Goal: Information Seeking & Learning: Compare options

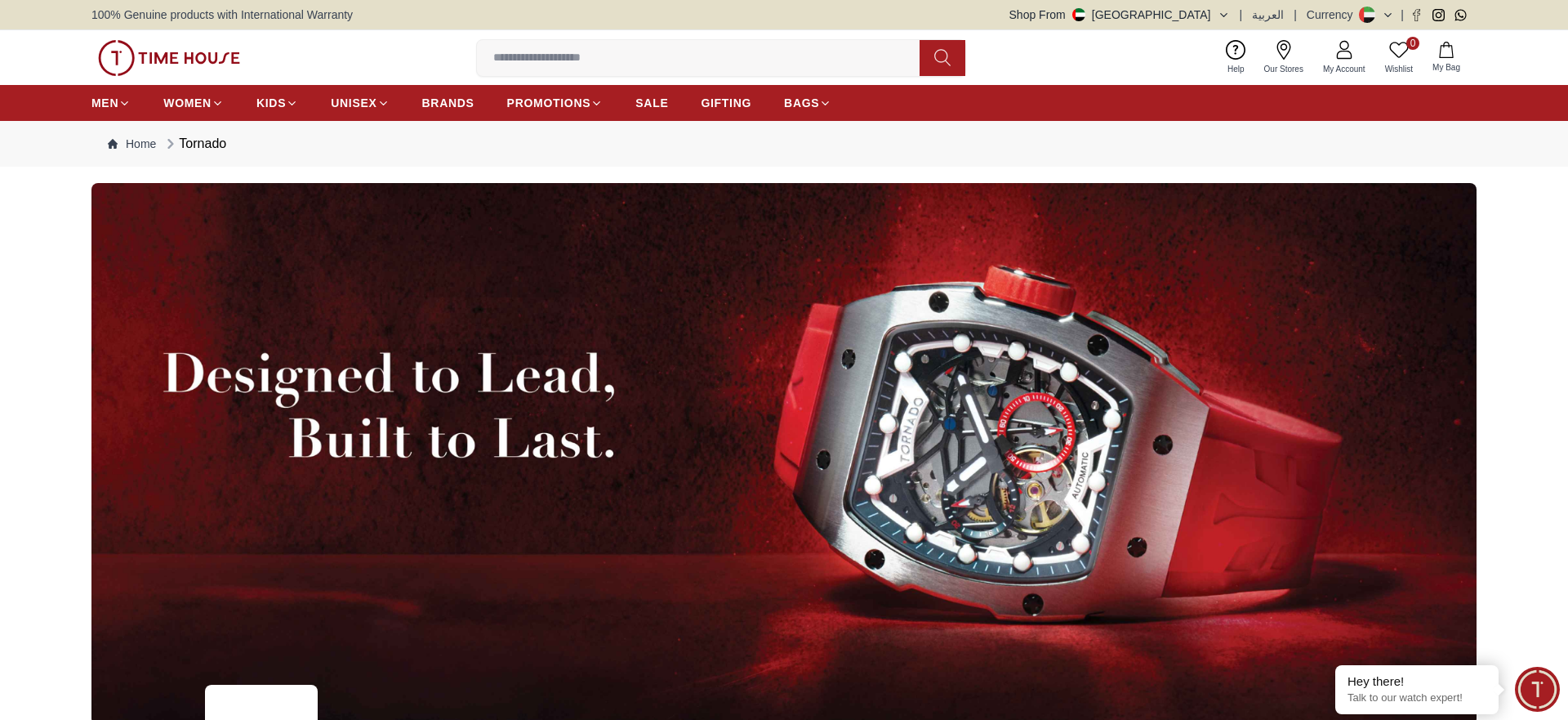
click at [620, 61] on input at bounding box center [704, 58] width 456 height 33
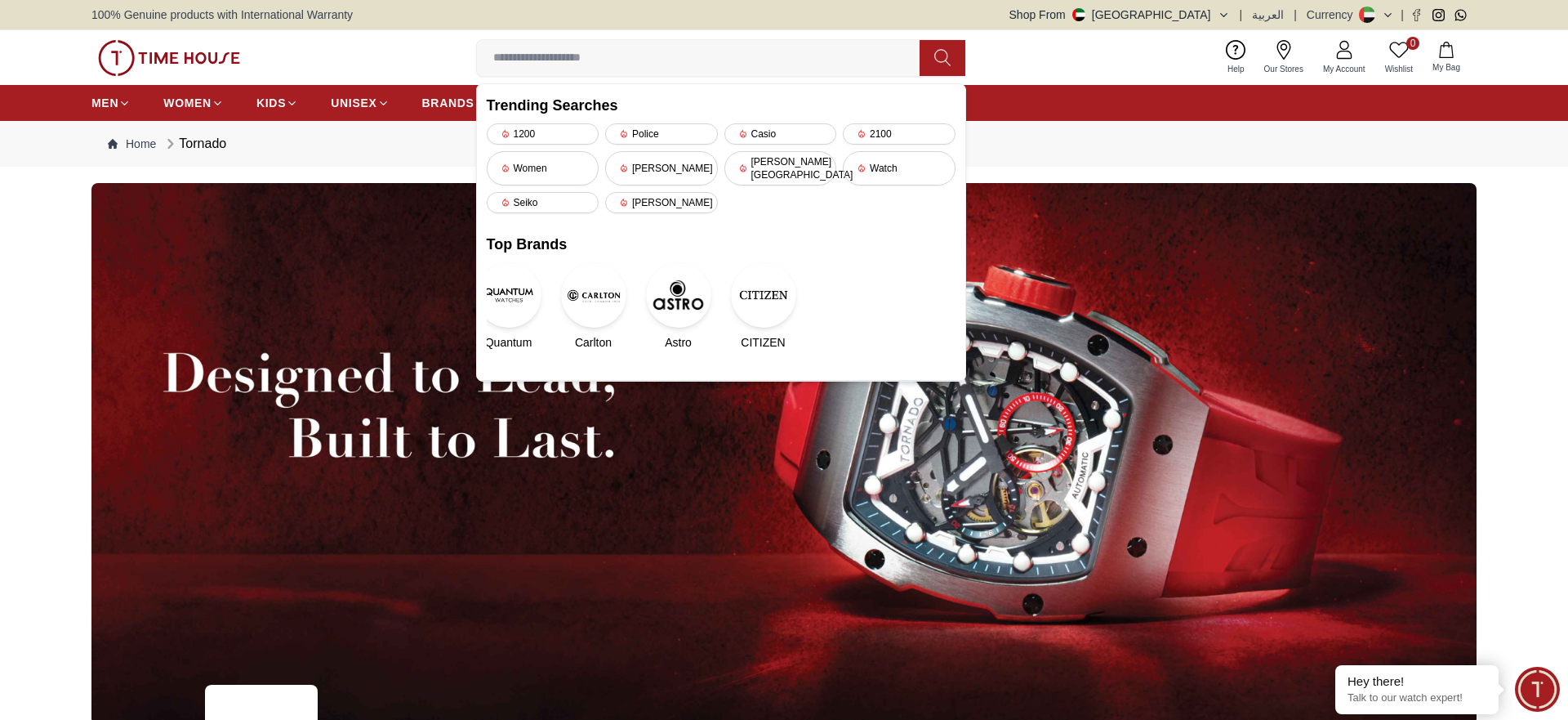
paste input "**********"
type input "**********"
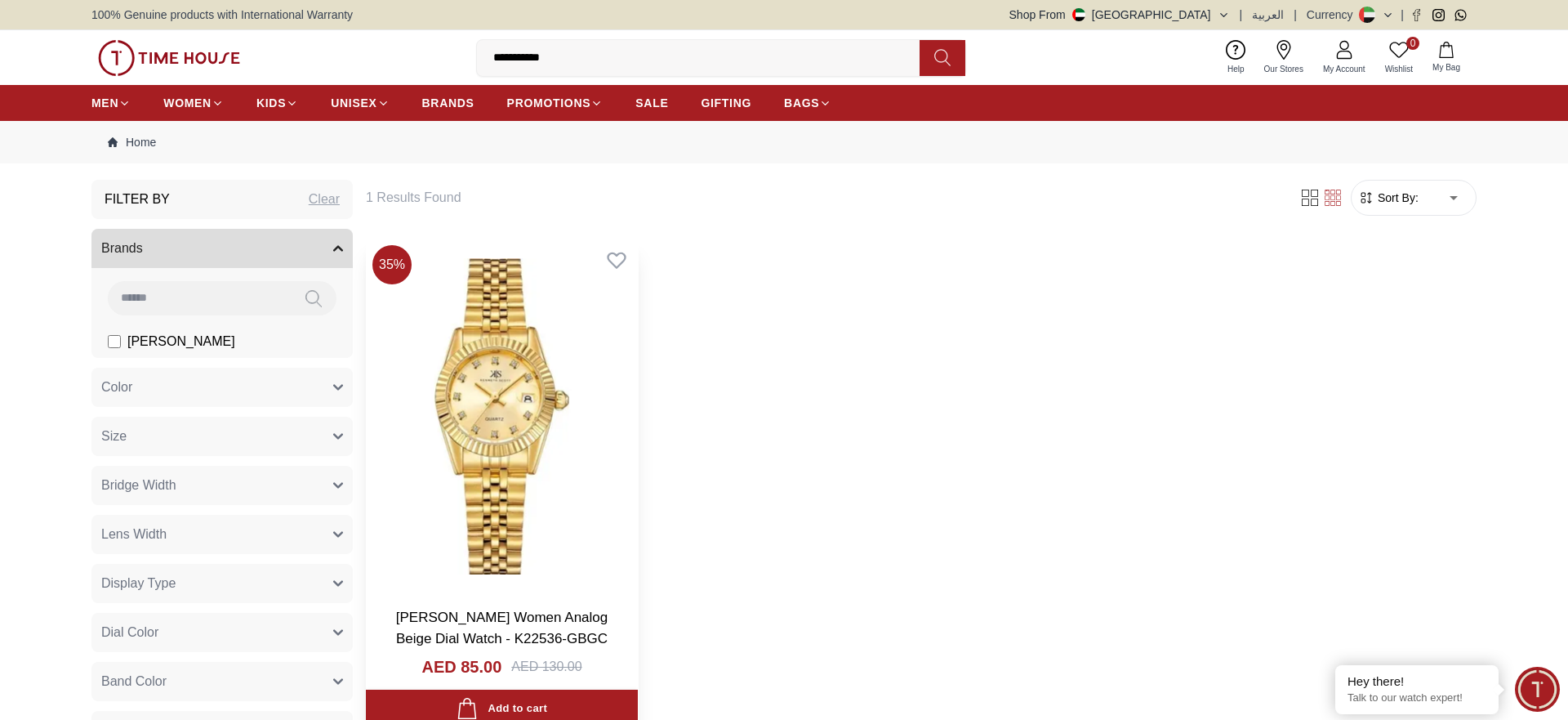
click at [557, 463] on img at bounding box center [501, 415] width 272 height 355
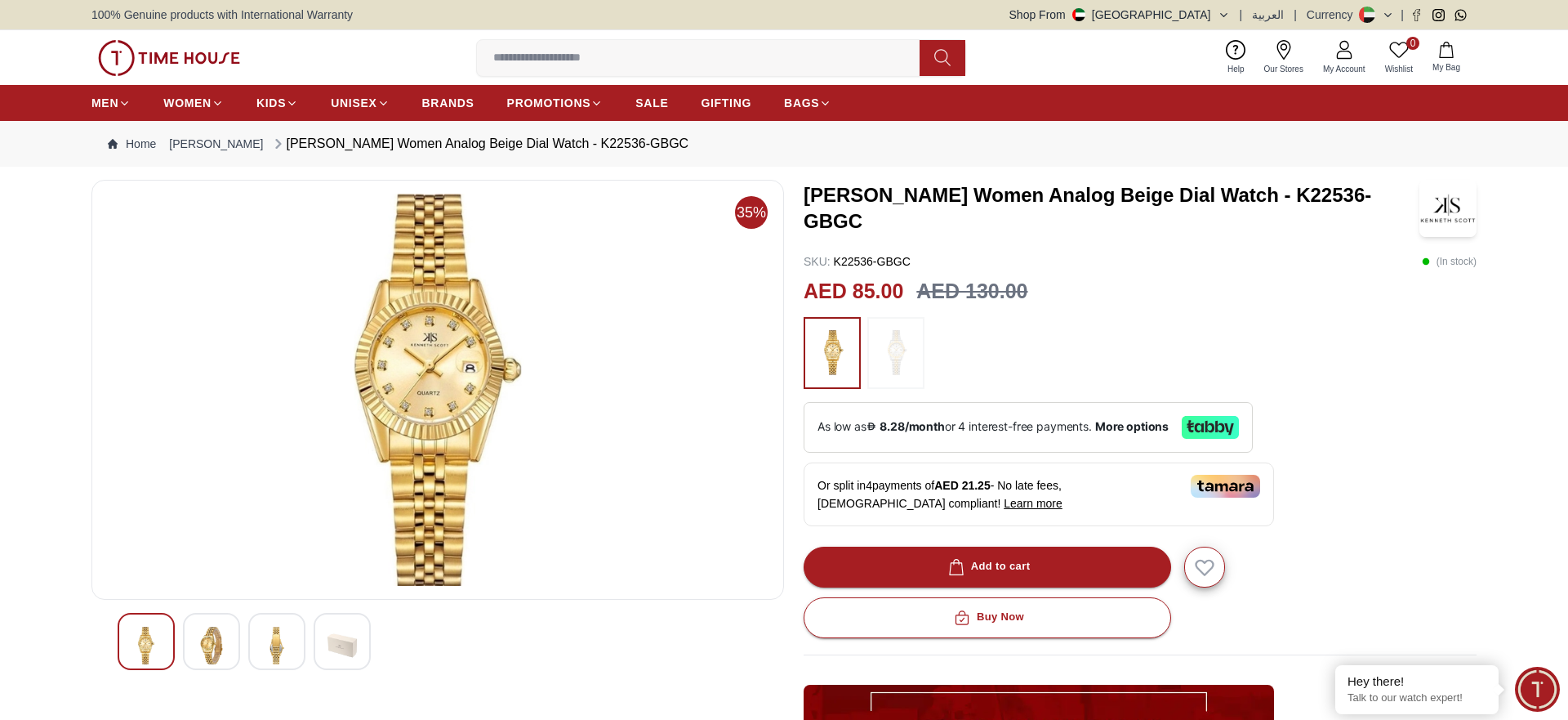
click at [560, 61] on input at bounding box center [704, 58] width 456 height 33
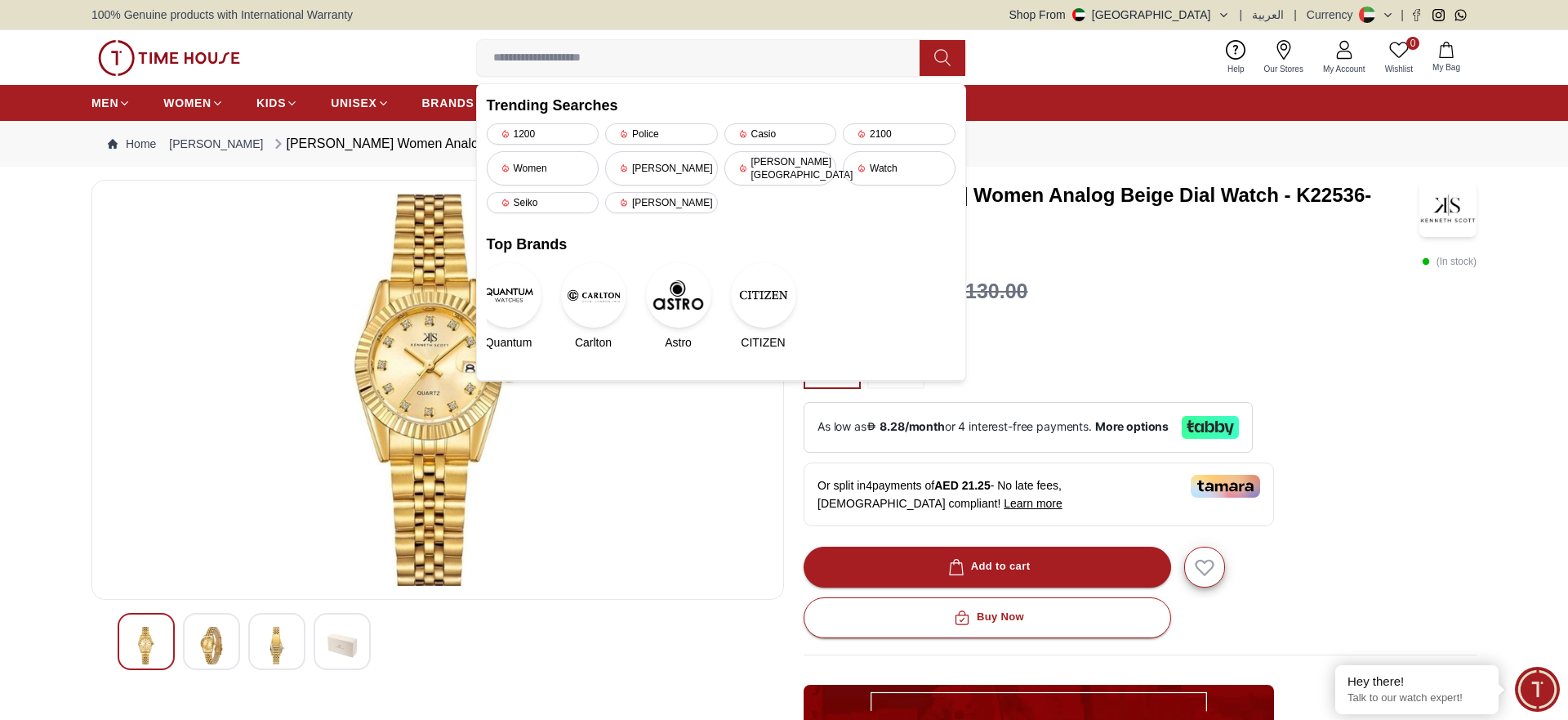
paste input "**********"
type input "**********"
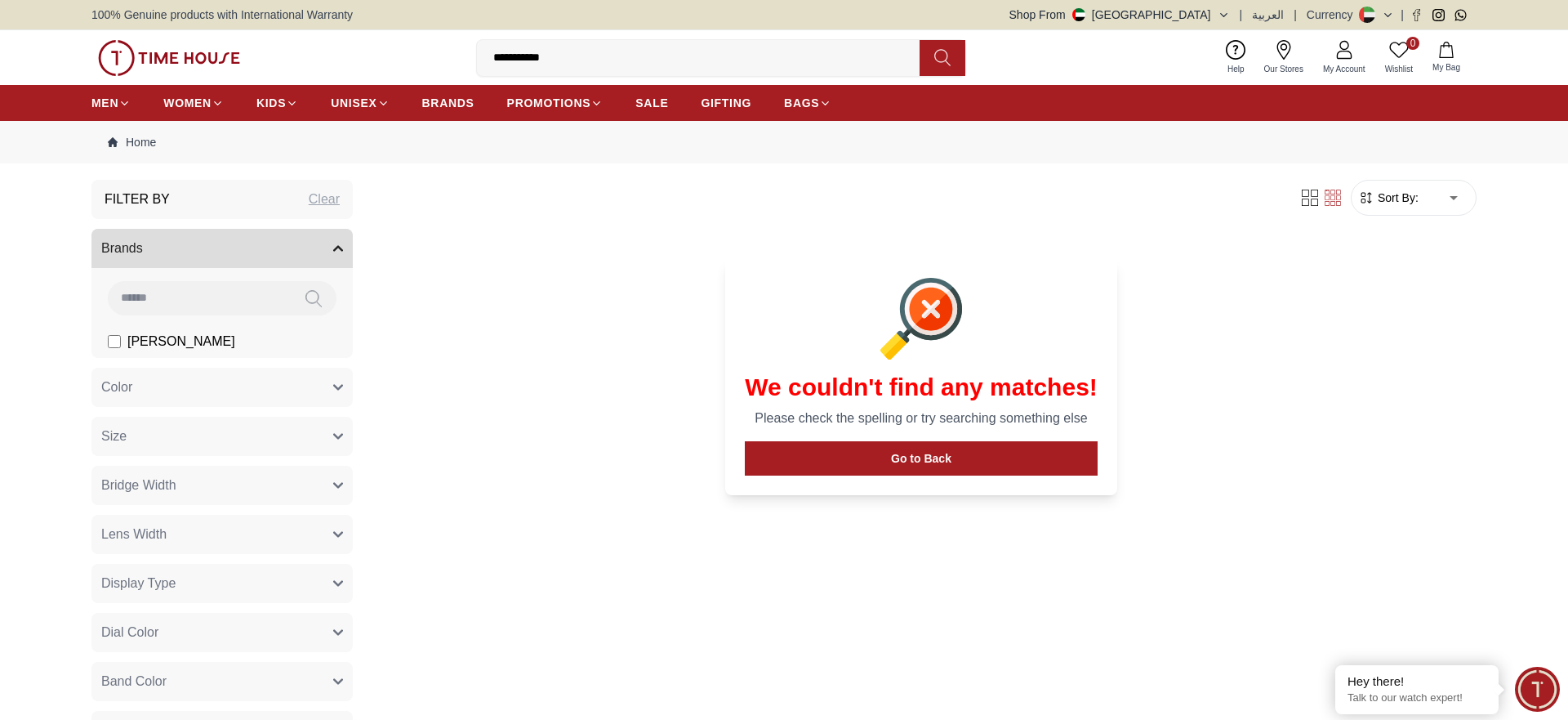
drag, startPoint x: 563, startPoint y: 67, endPoint x: 479, endPoint y: 63, distance: 84.1
click at [479, 63] on input "**********" at bounding box center [704, 58] width 456 height 33
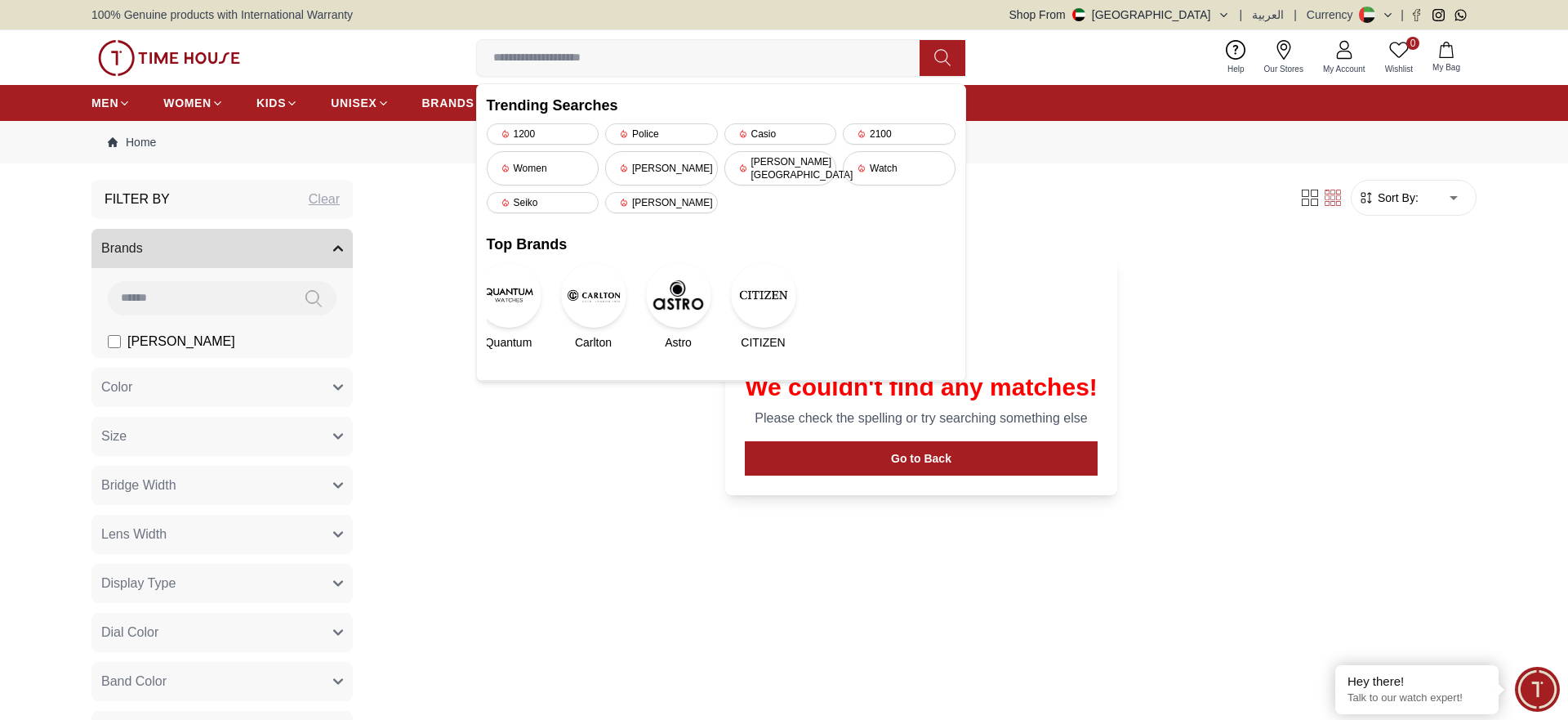
paste input "**********"
type input "**********"
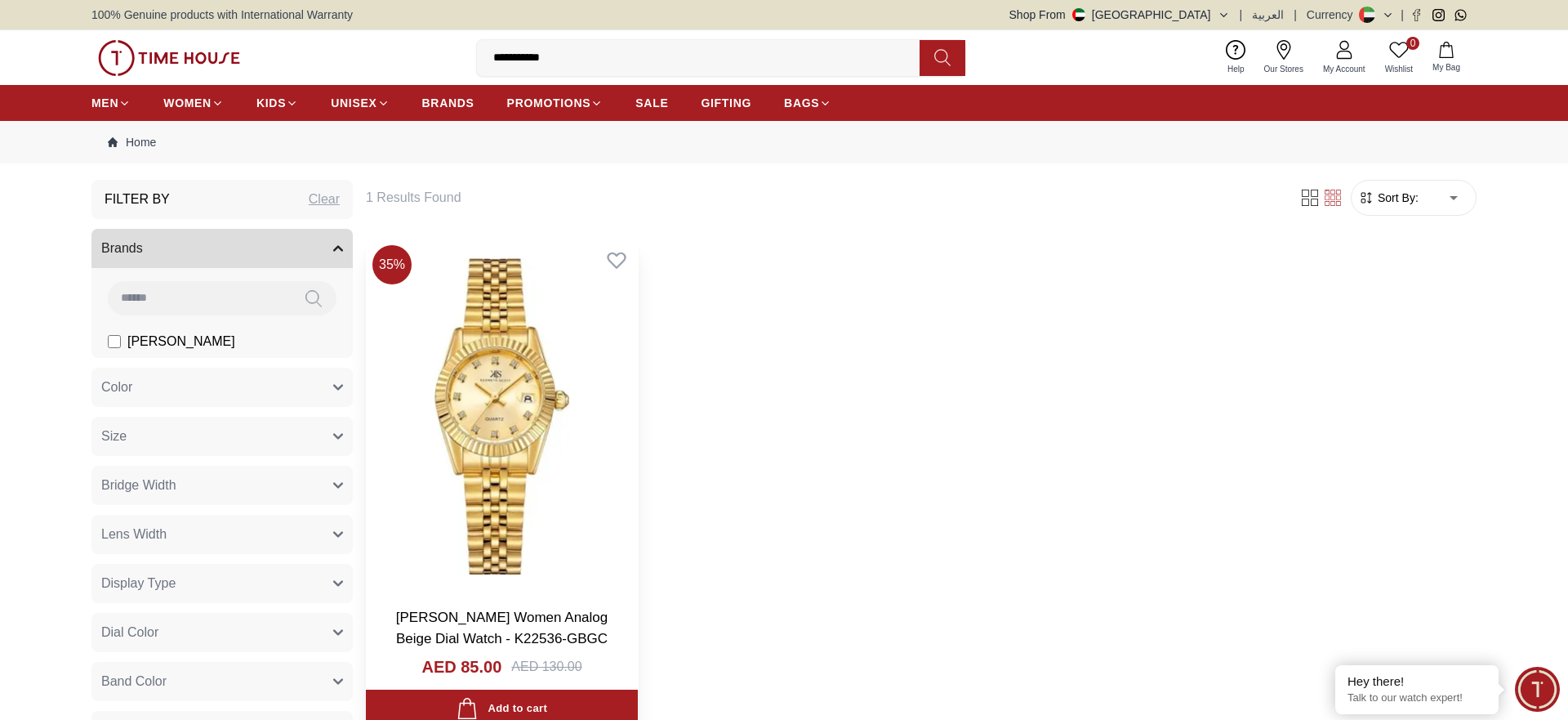
click at [477, 438] on img at bounding box center [501, 415] width 272 height 355
click at [589, 60] on input "**********" at bounding box center [704, 58] width 456 height 33
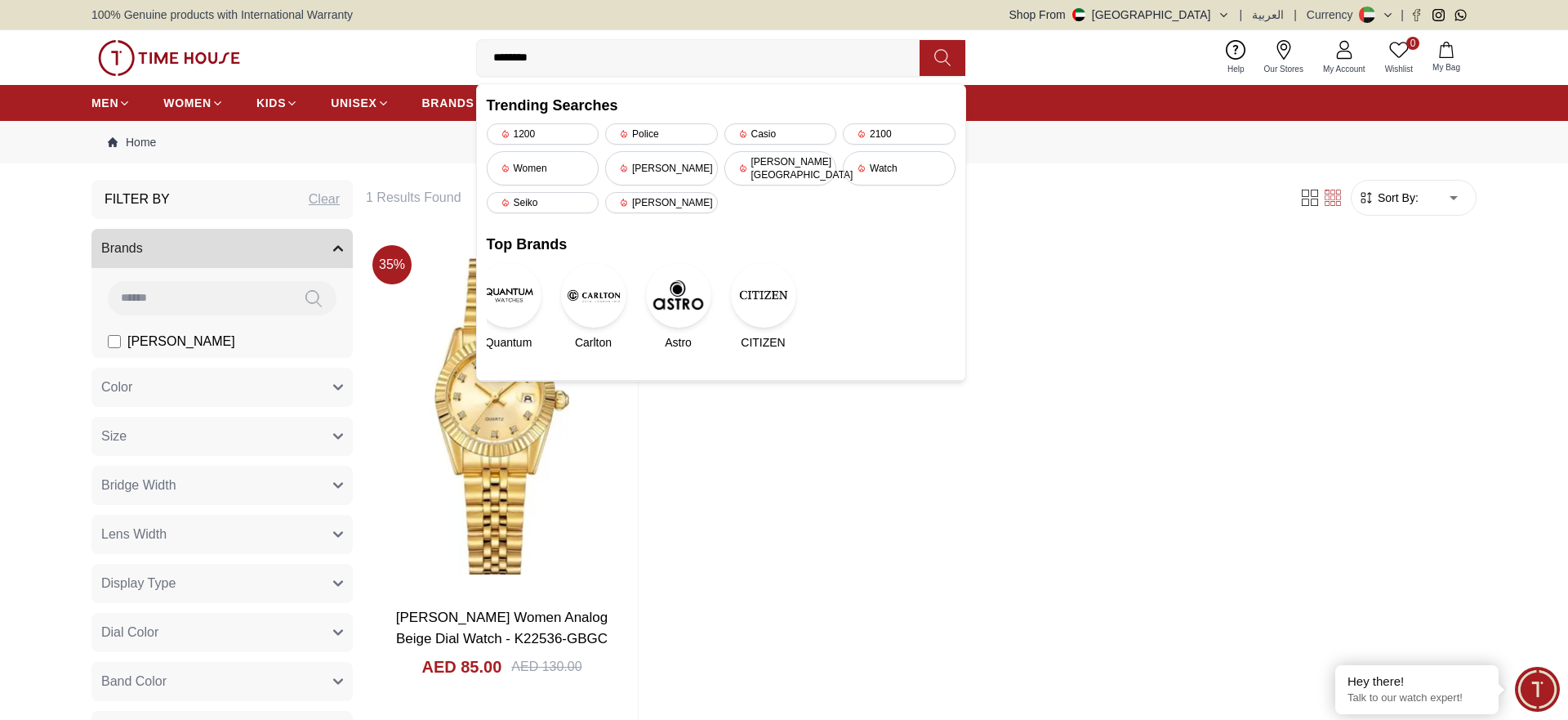
type input "*******"
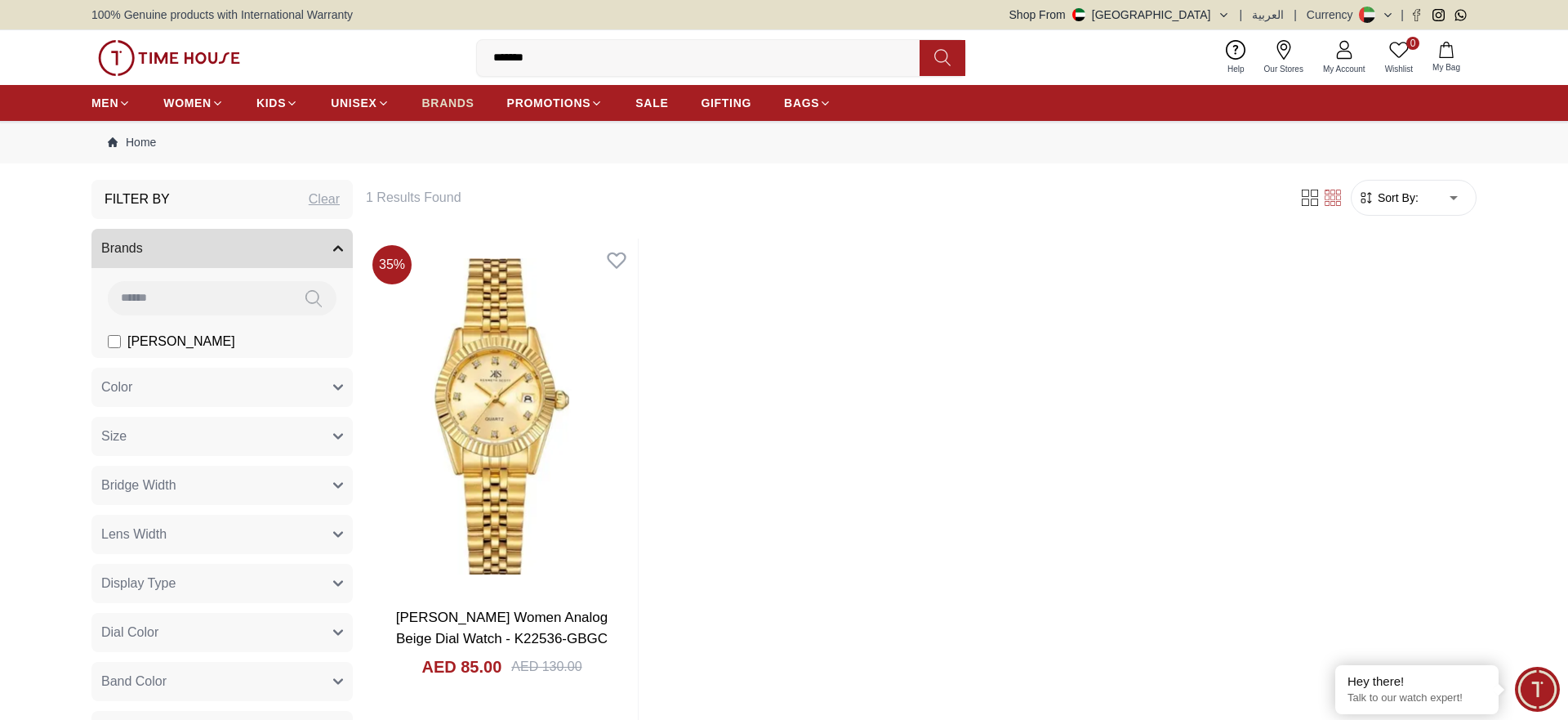
click at [454, 107] on span "BRANDS" at bounding box center [448, 103] width 52 height 16
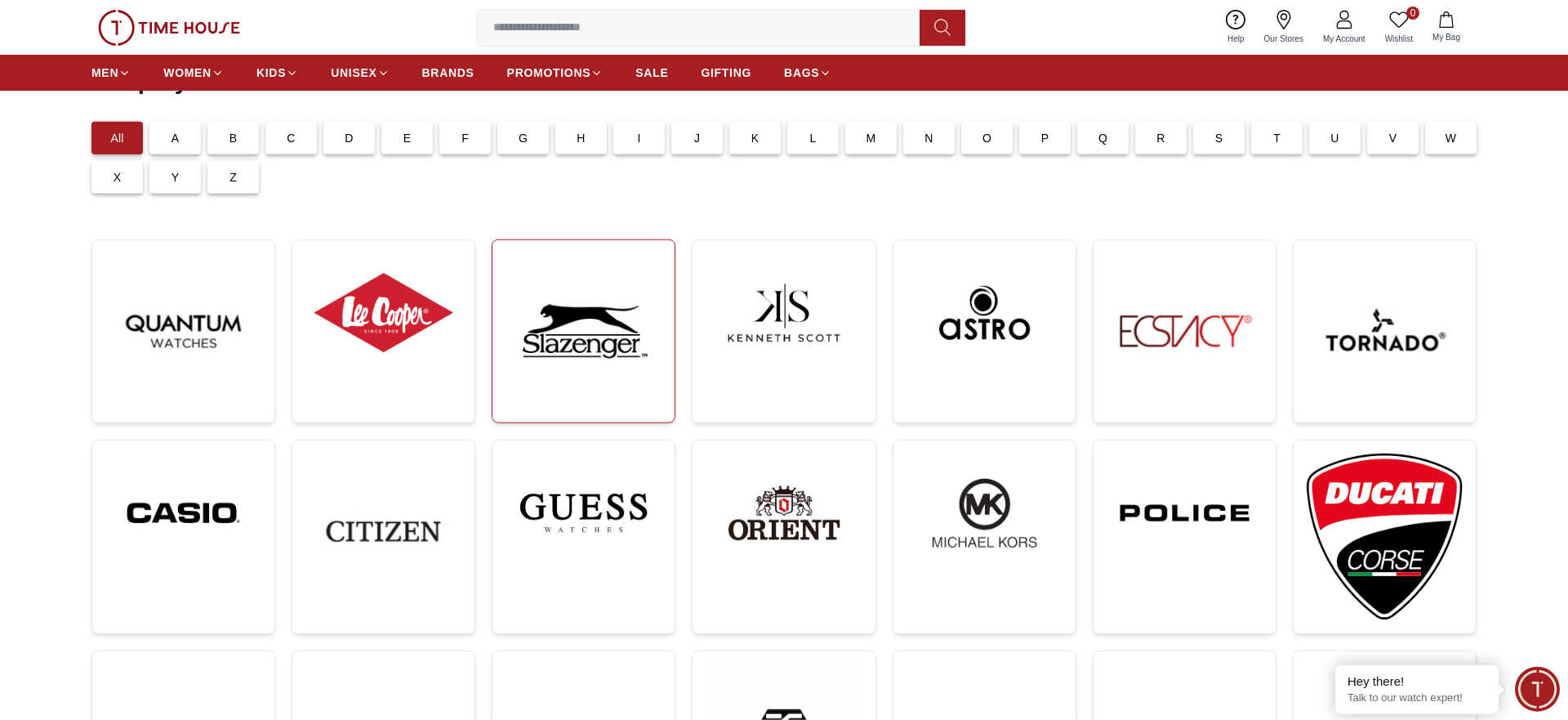
scroll to position [83, 0]
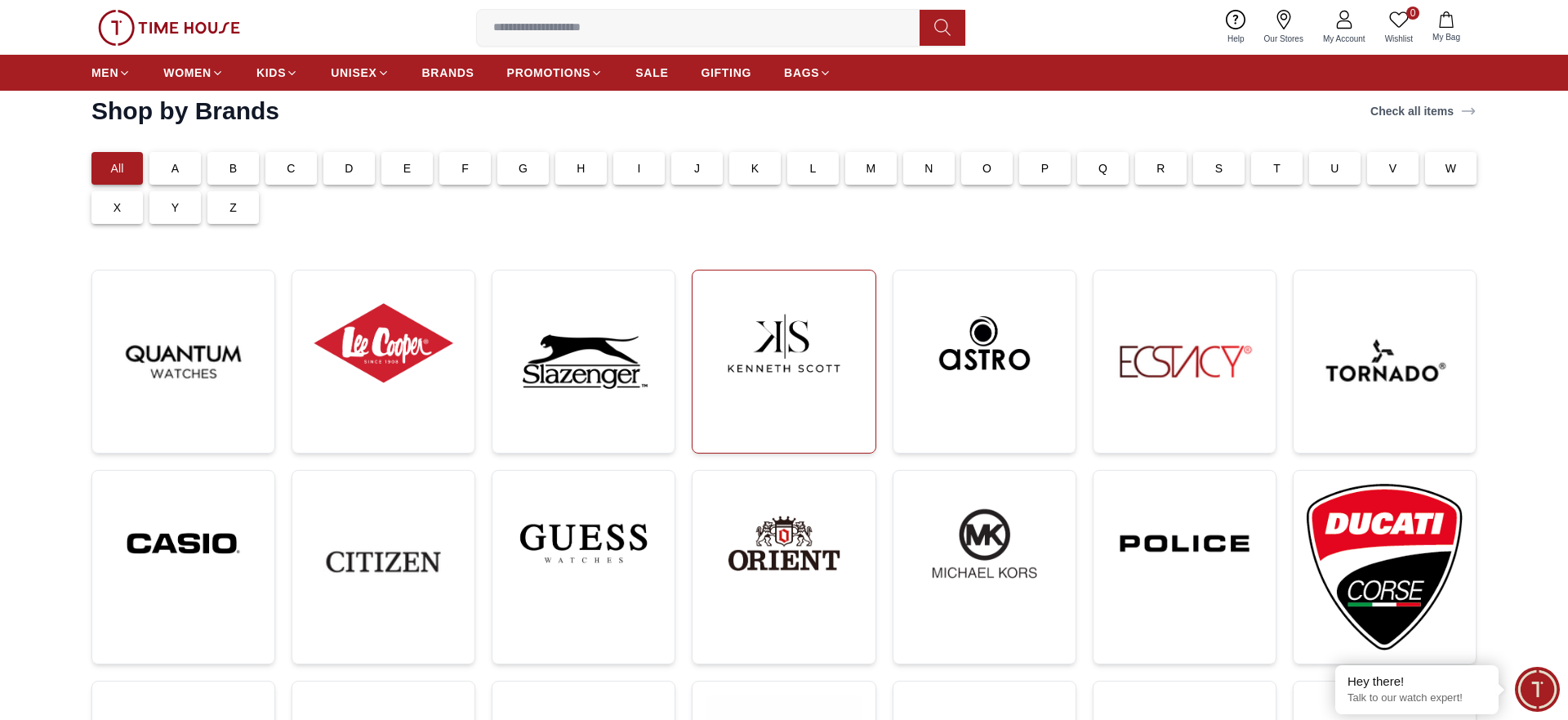
click at [821, 370] on img at bounding box center [783, 343] width 156 height 119
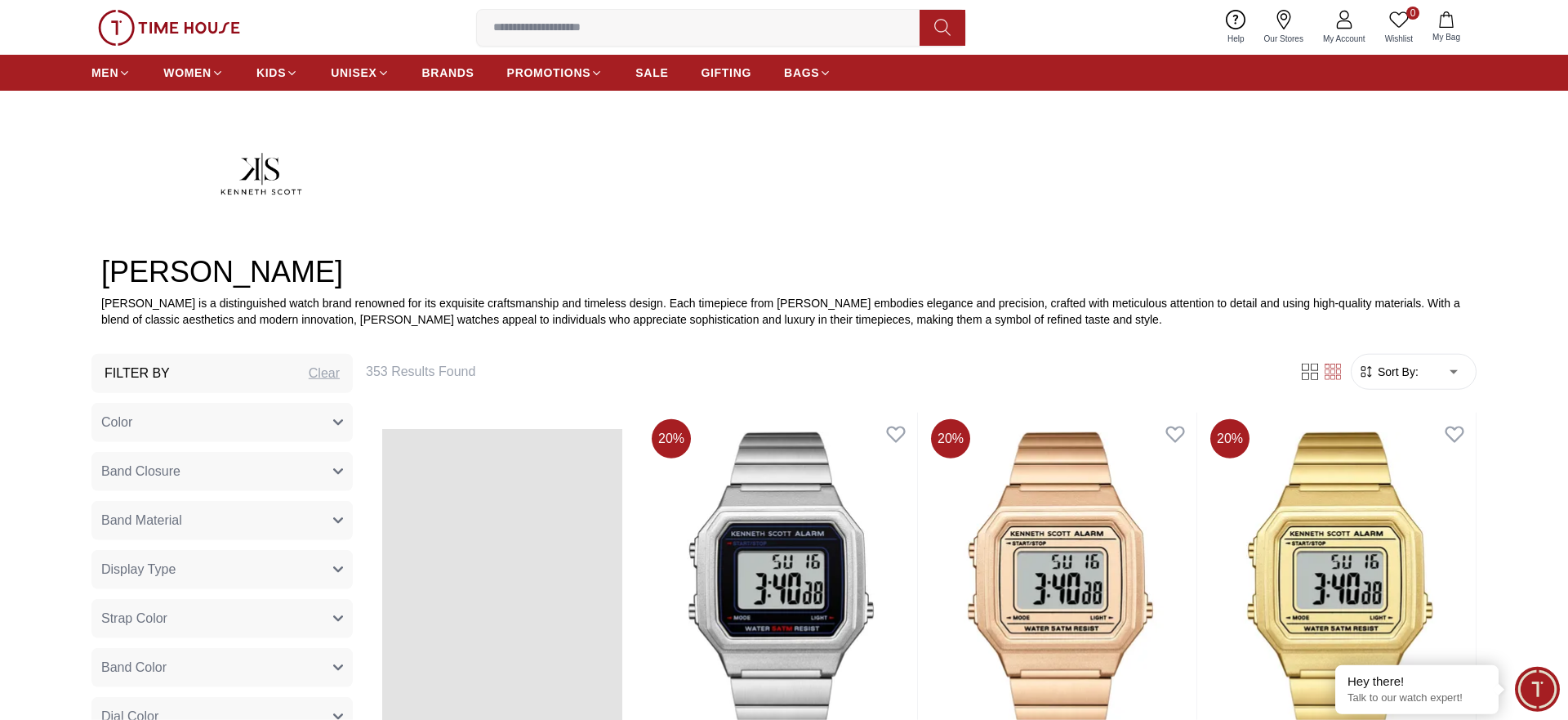
scroll to position [584, 0]
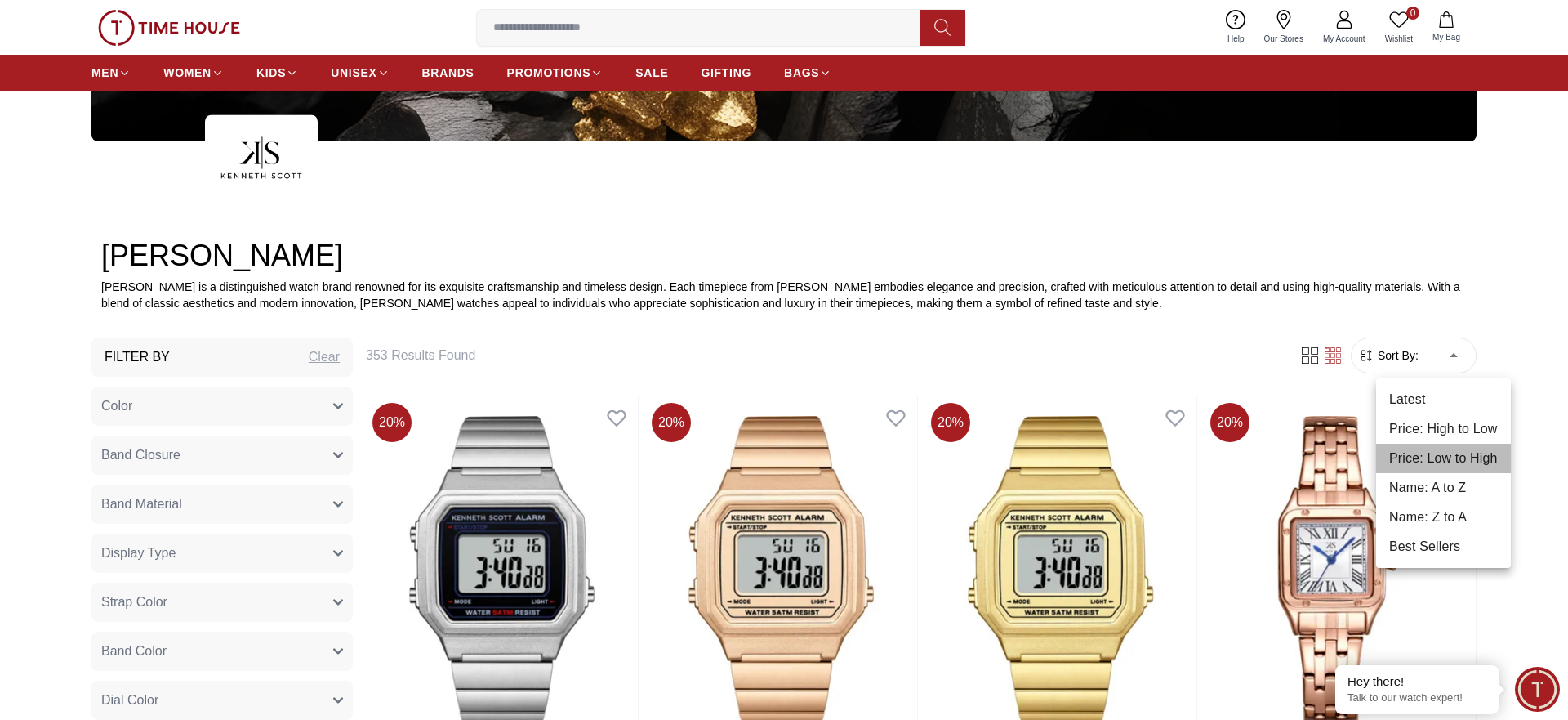
click at [1437, 453] on li "Price: Low to High" at bounding box center [1442, 458] width 134 height 29
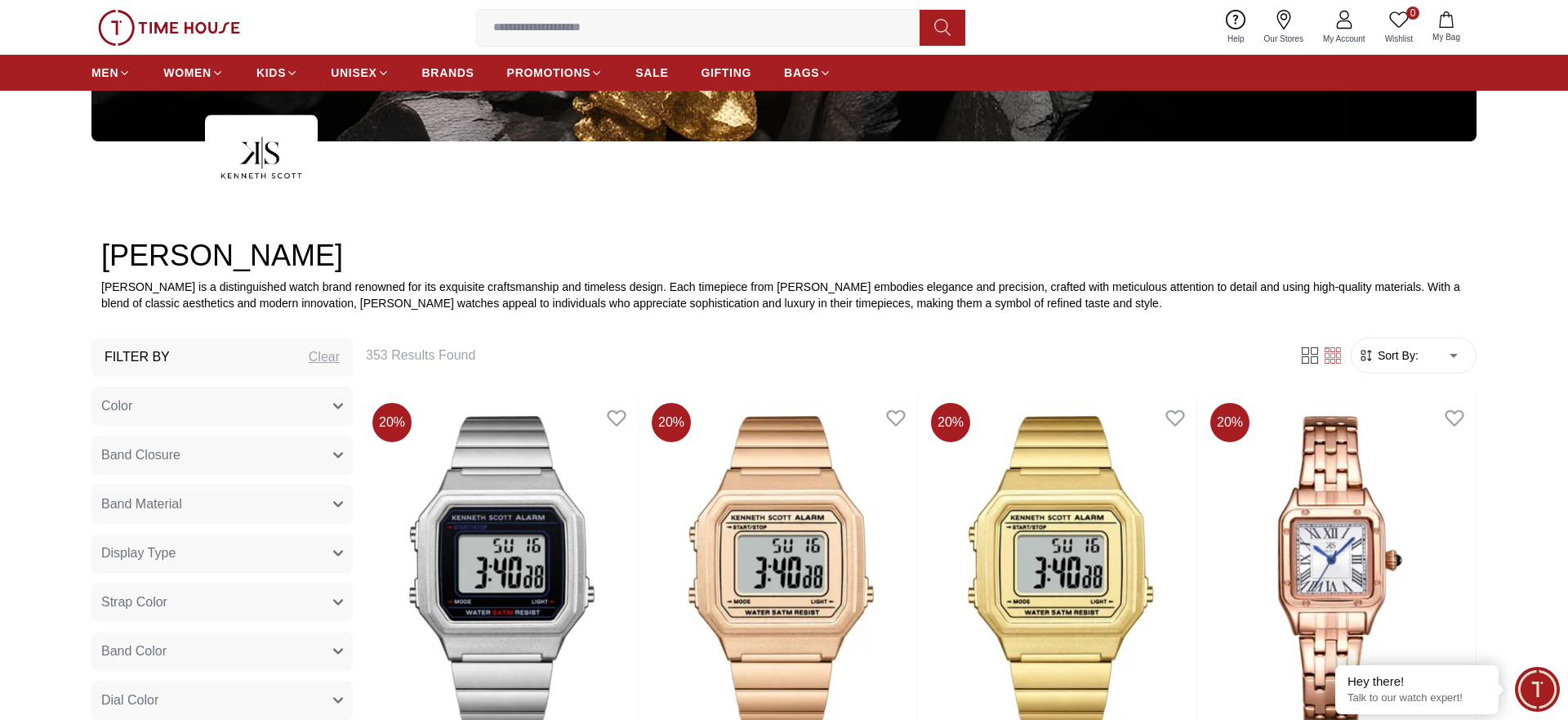
type input "*"
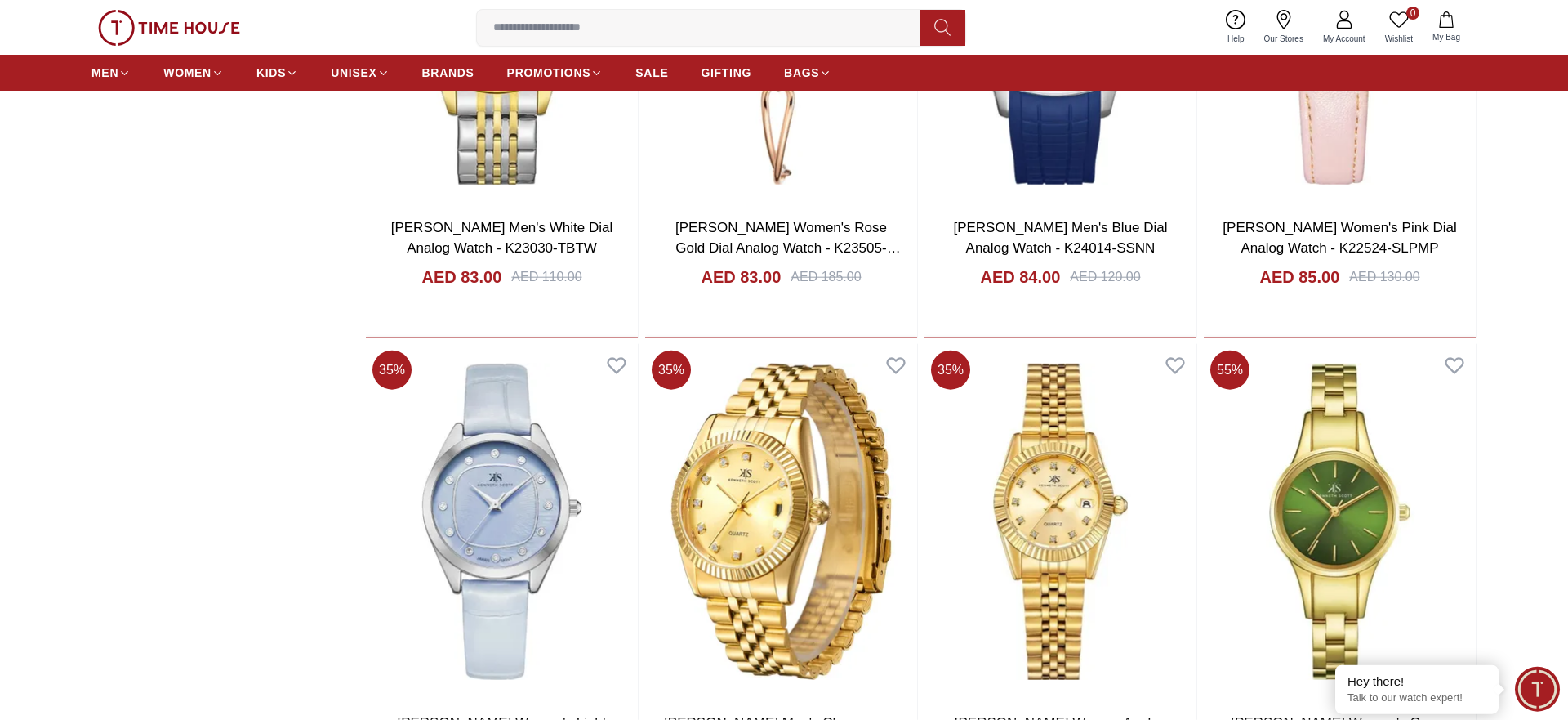
scroll to position [2749, 0]
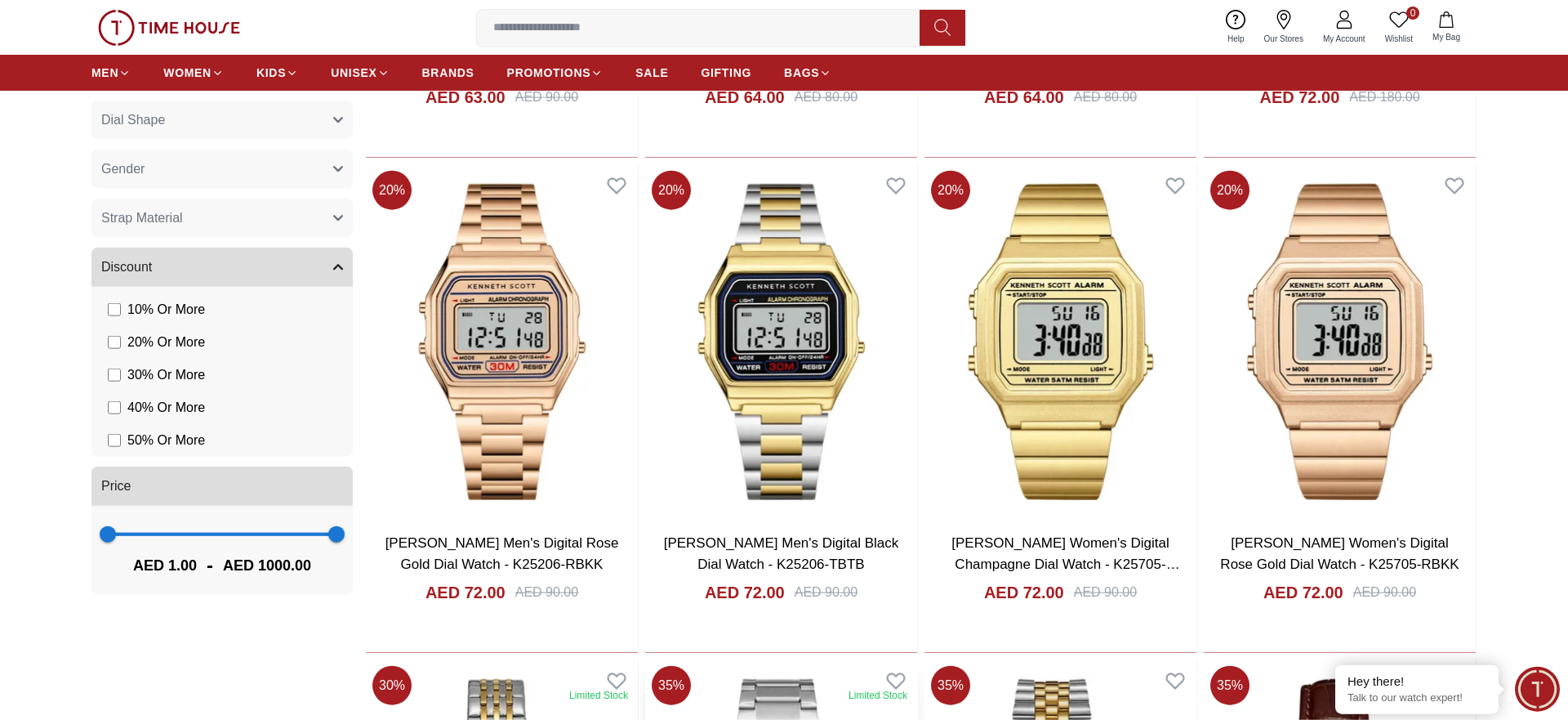
scroll to position [1249, 0]
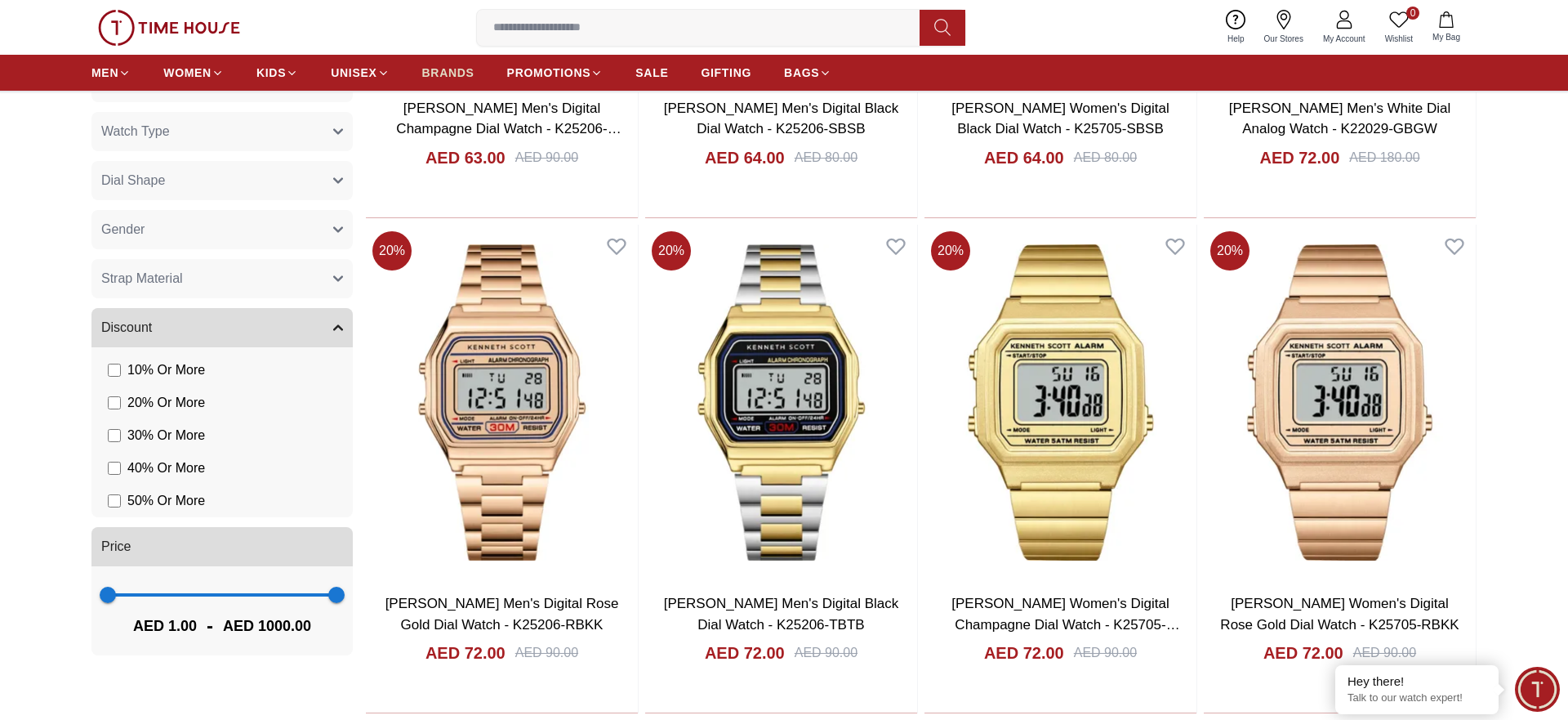
click at [454, 73] on span "BRANDS" at bounding box center [448, 73] width 52 height 16
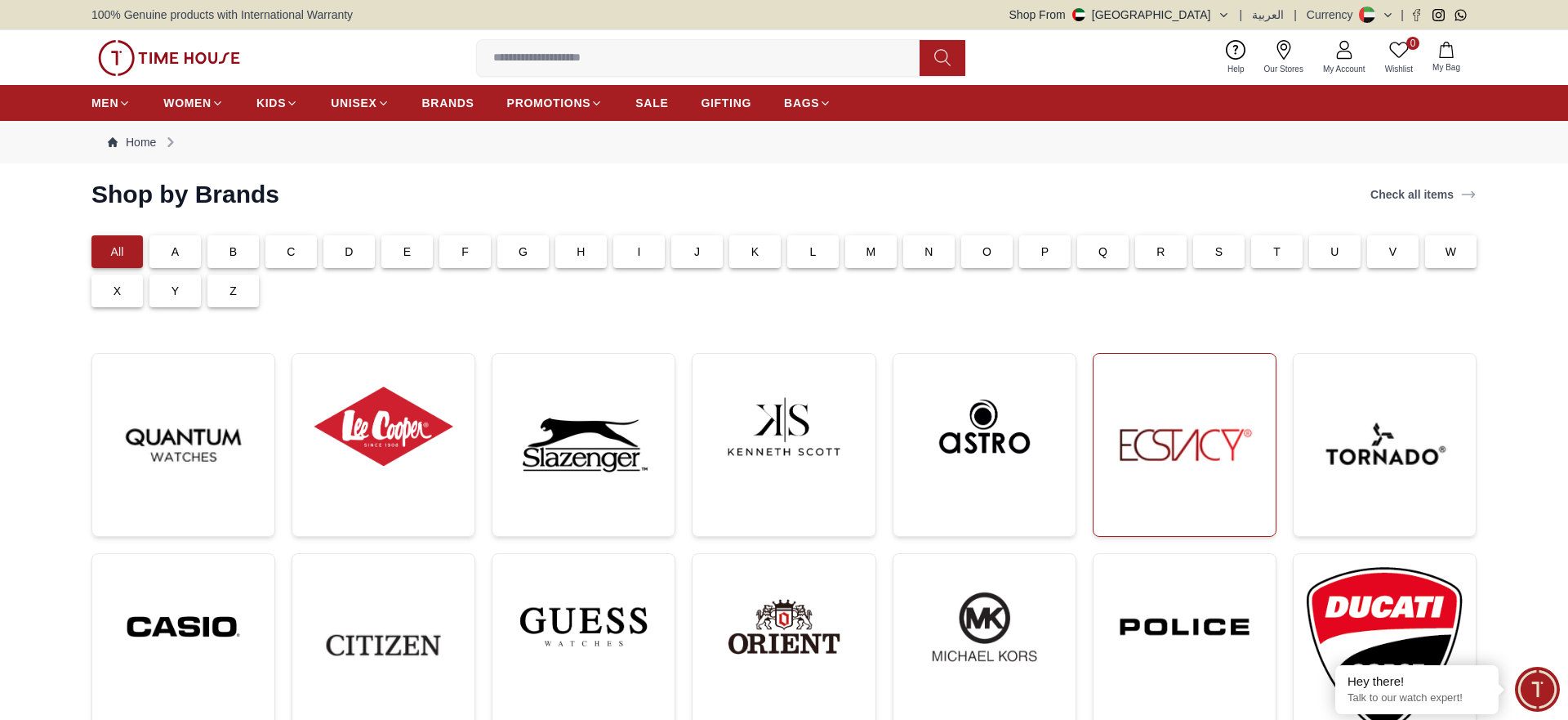
click at [1197, 450] on img at bounding box center [1184, 444] width 156 height 156
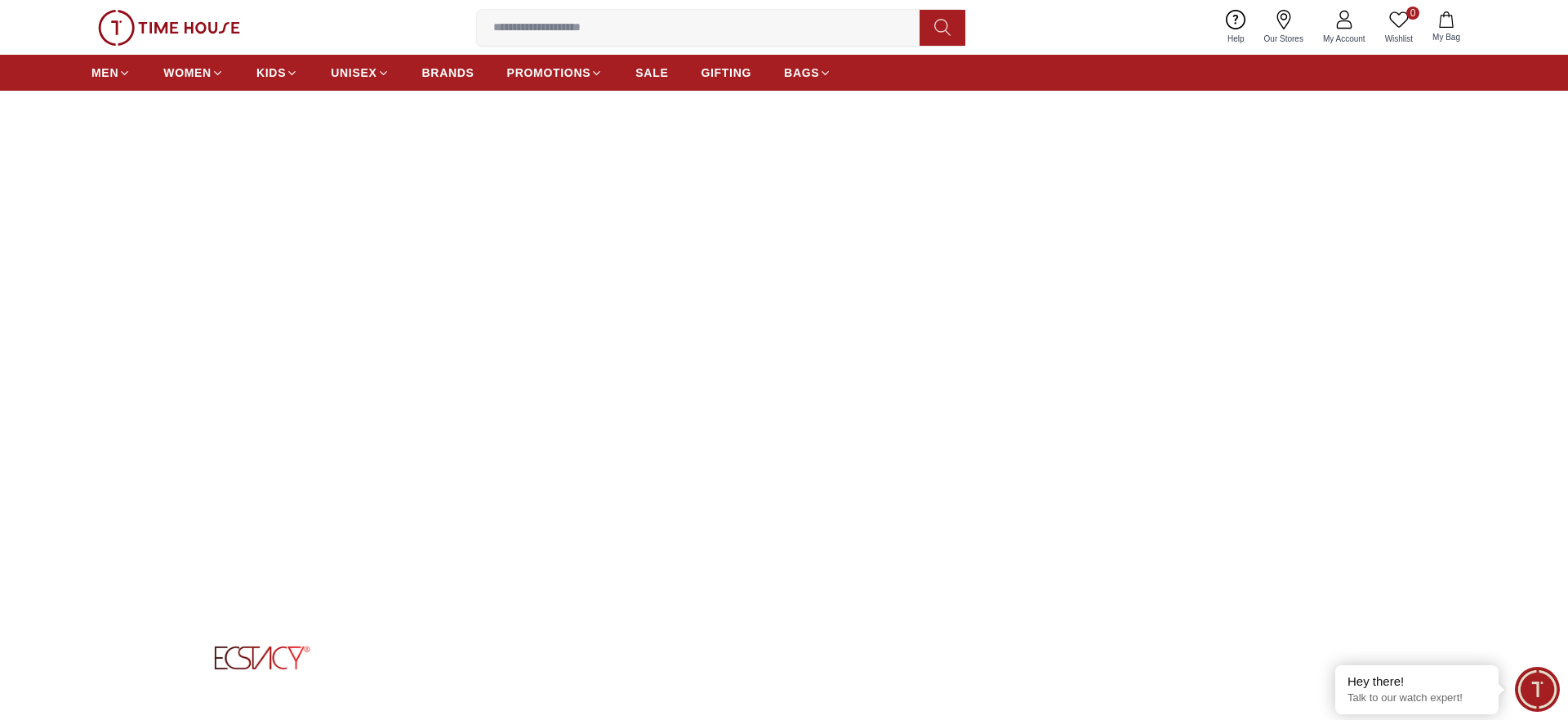
scroll to position [416, 0]
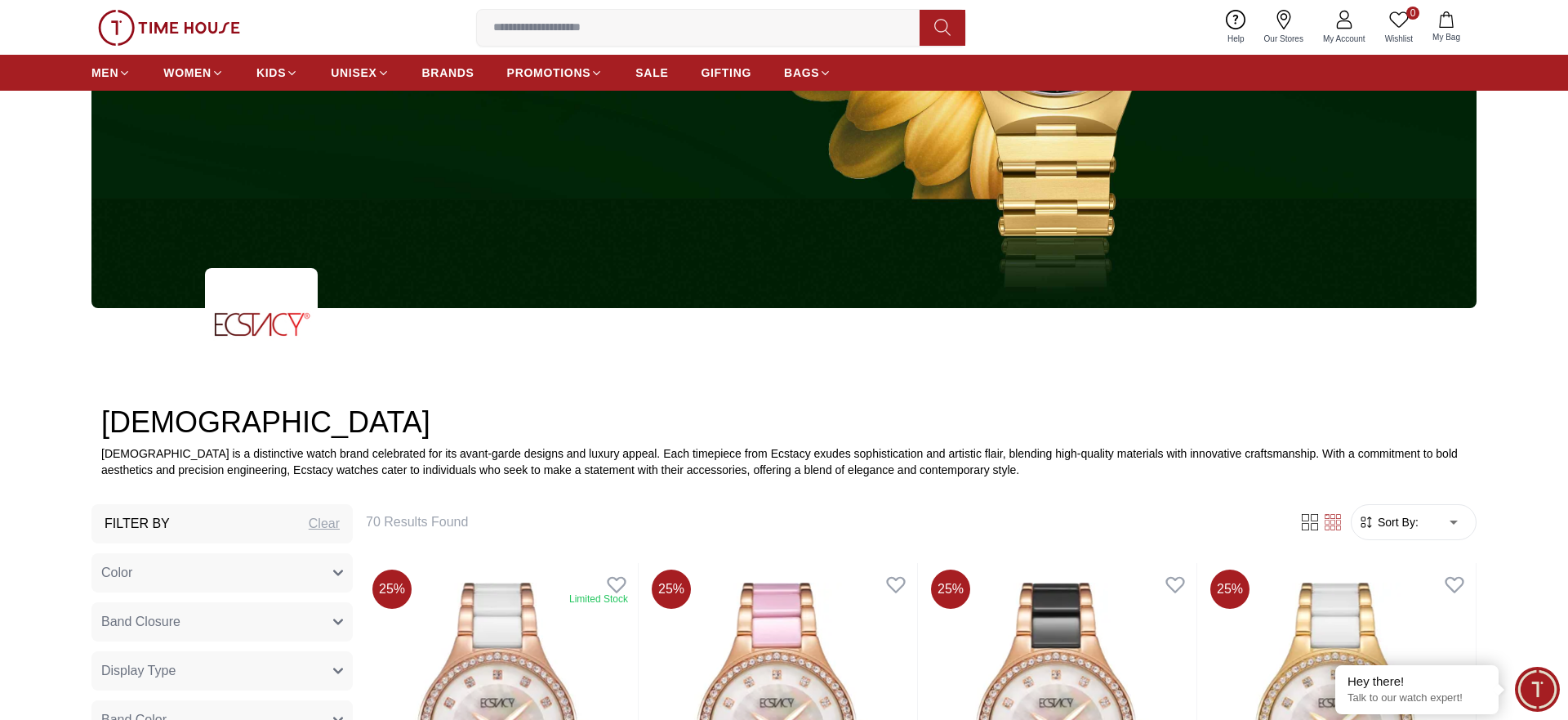
click at [1436, 595] on li "Price: Low to High" at bounding box center [1442, 597] width 134 height 29
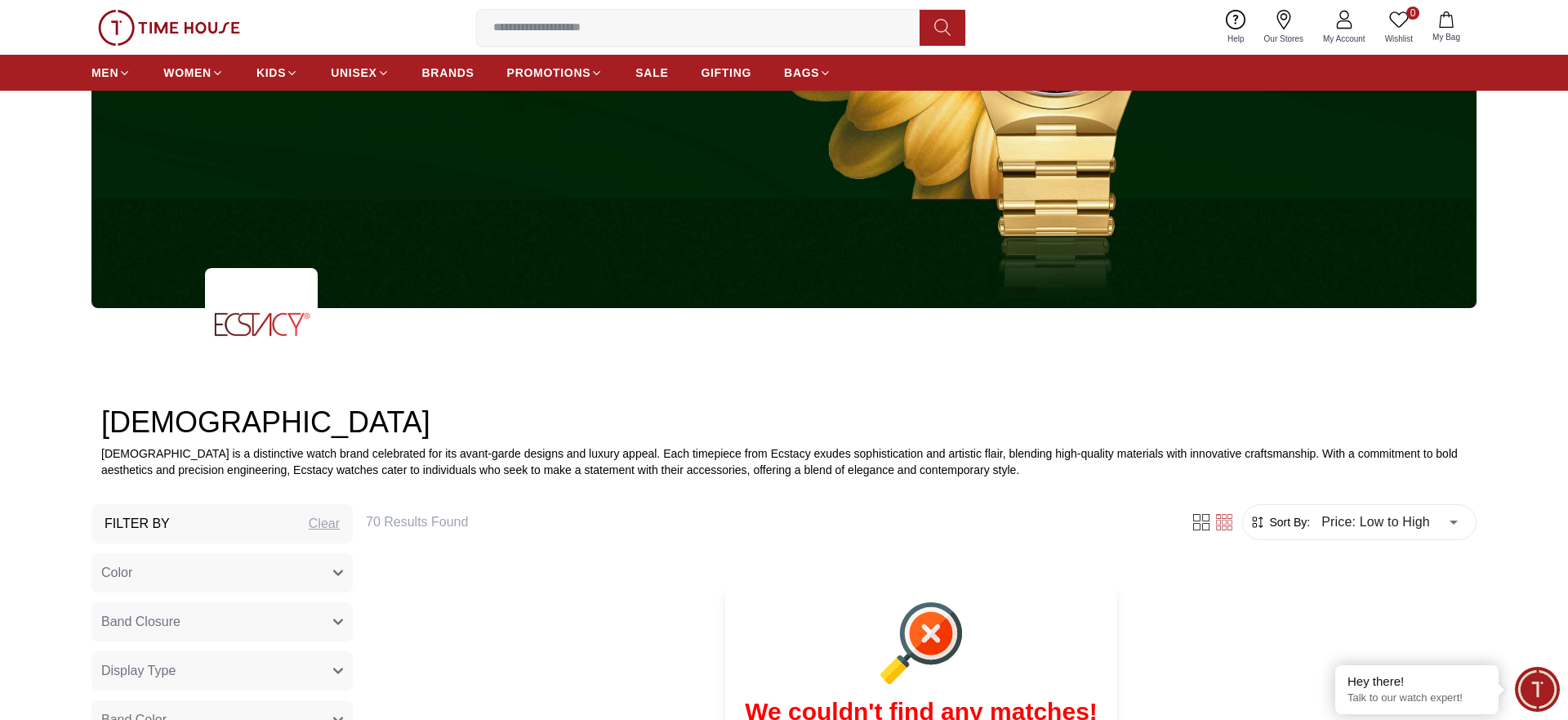
type input "*"
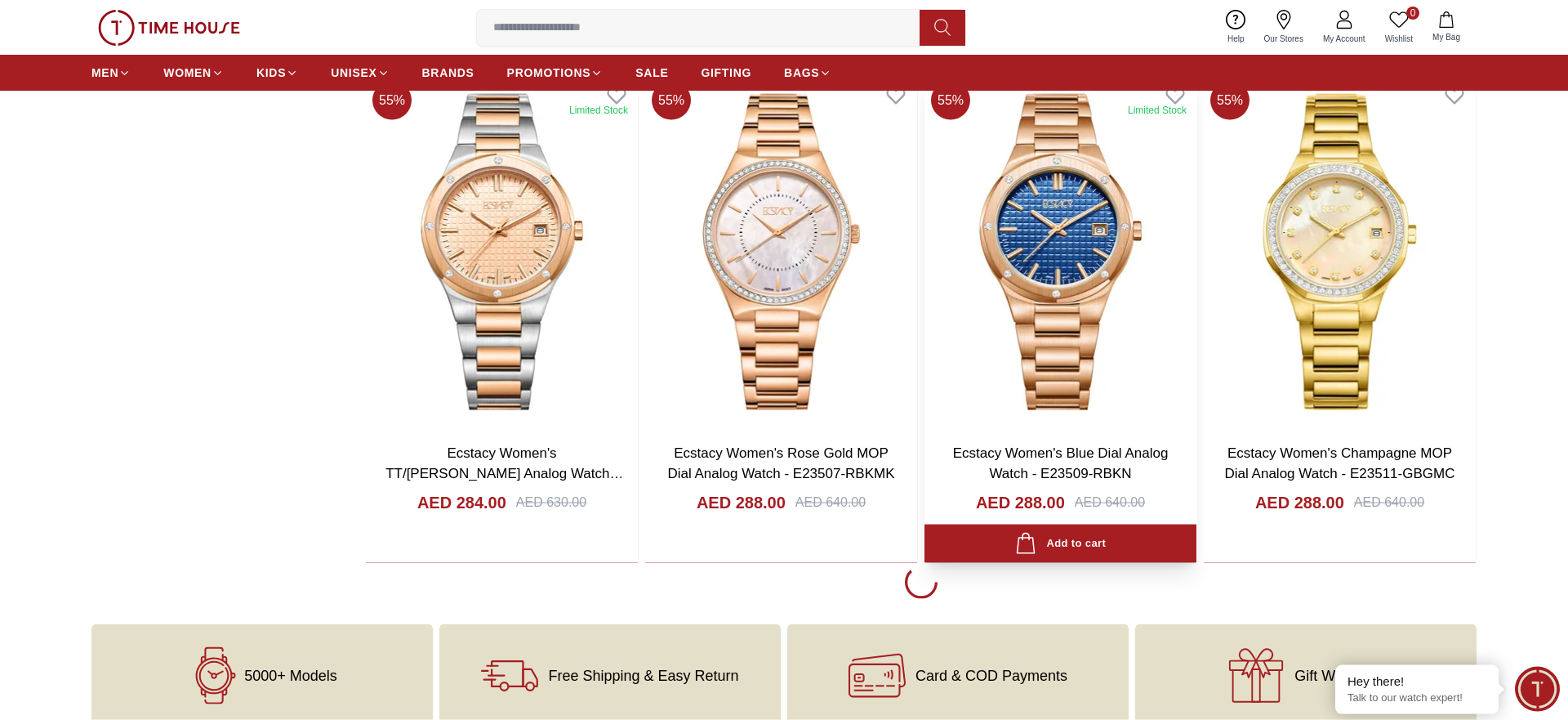
scroll to position [2916, 0]
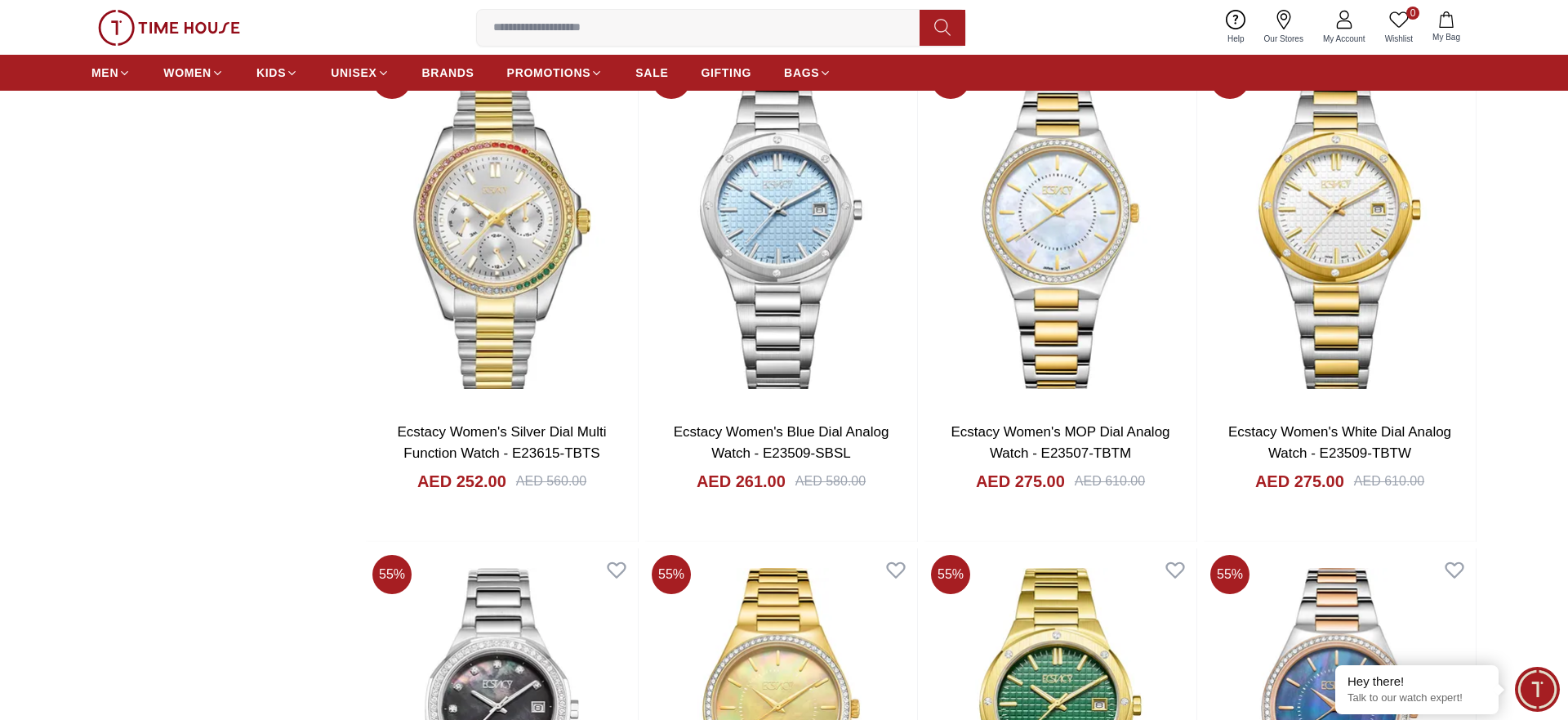
scroll to position [1583, 0]
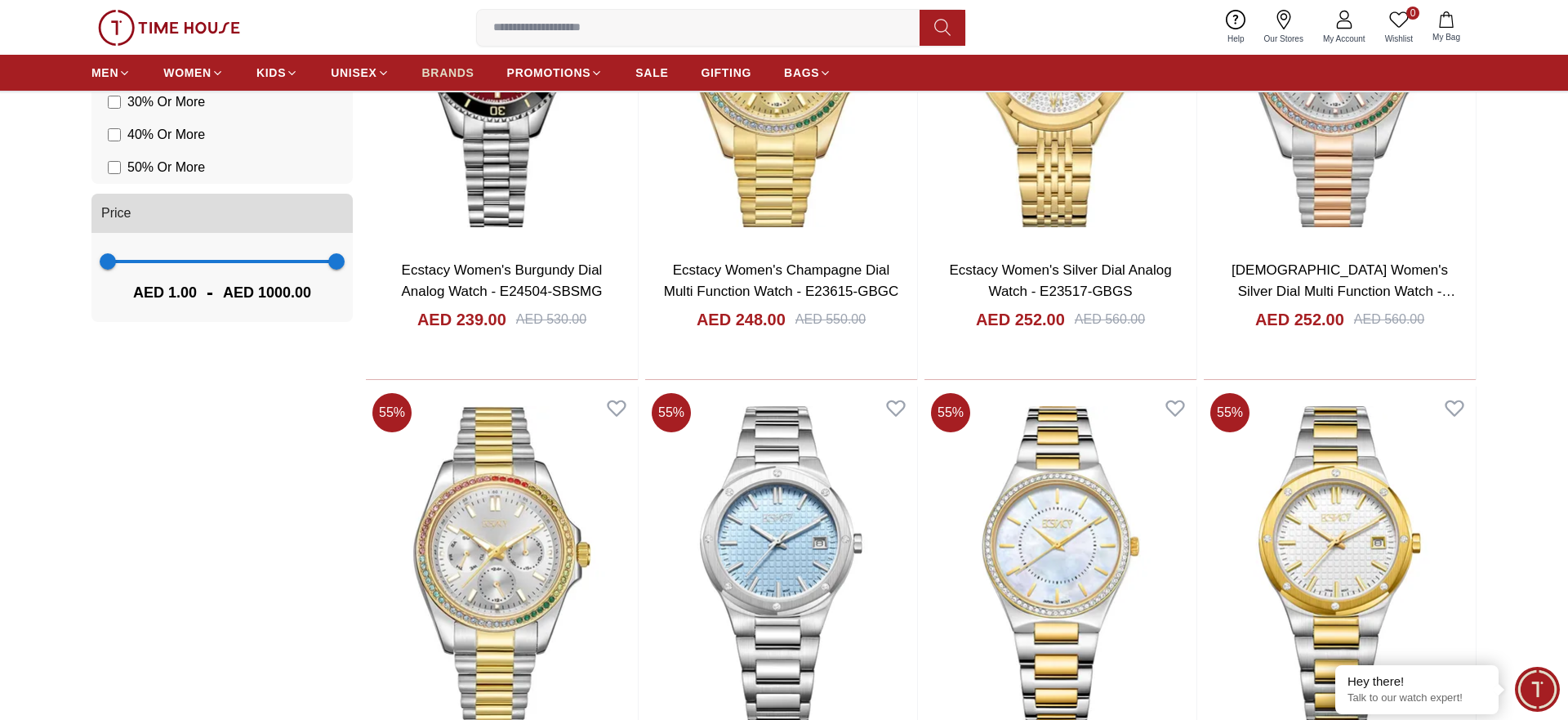
click at [472, 79] on span "BRANDS" at bounding box center [448, 73] width 52 height 16
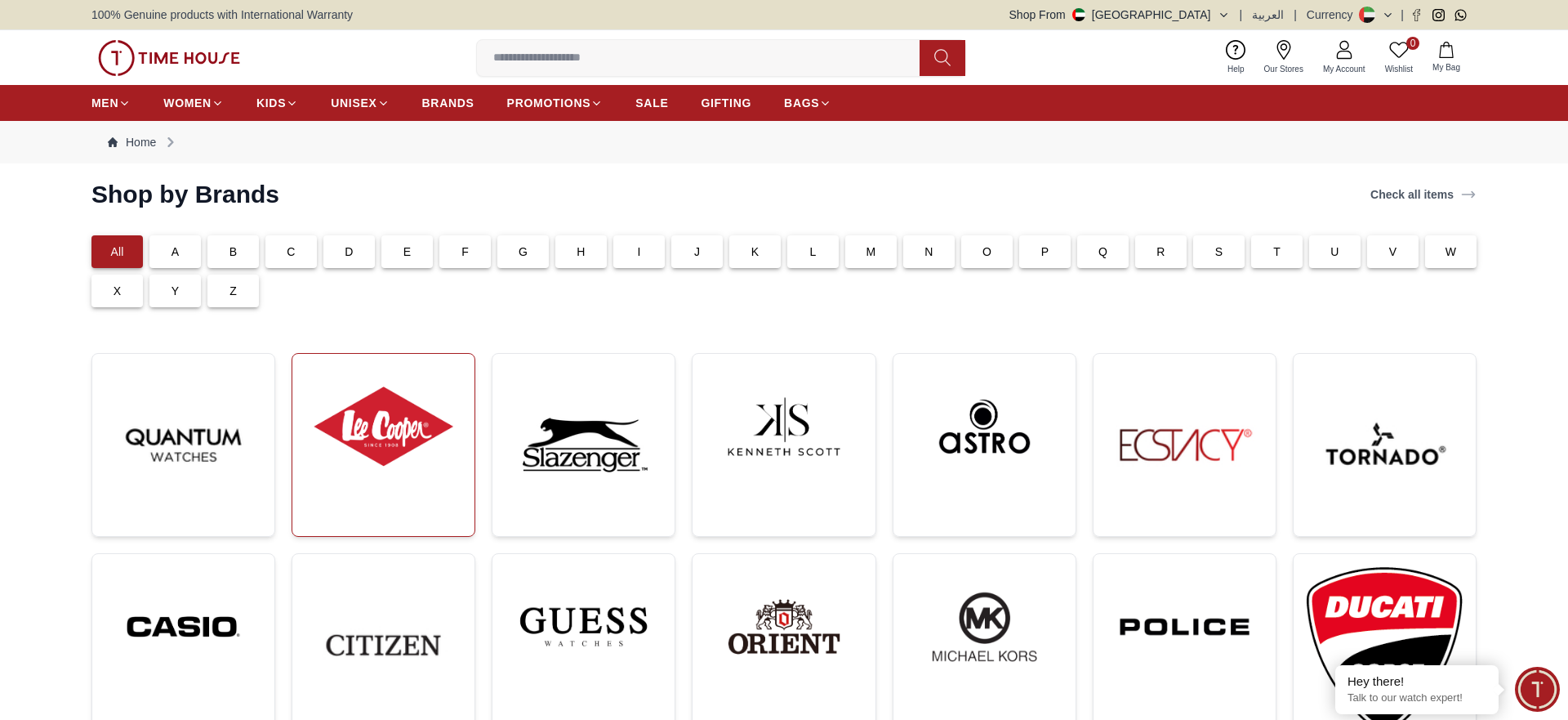
click at [400, 460] on img at bounding box center [383, 426] width 156 height 119
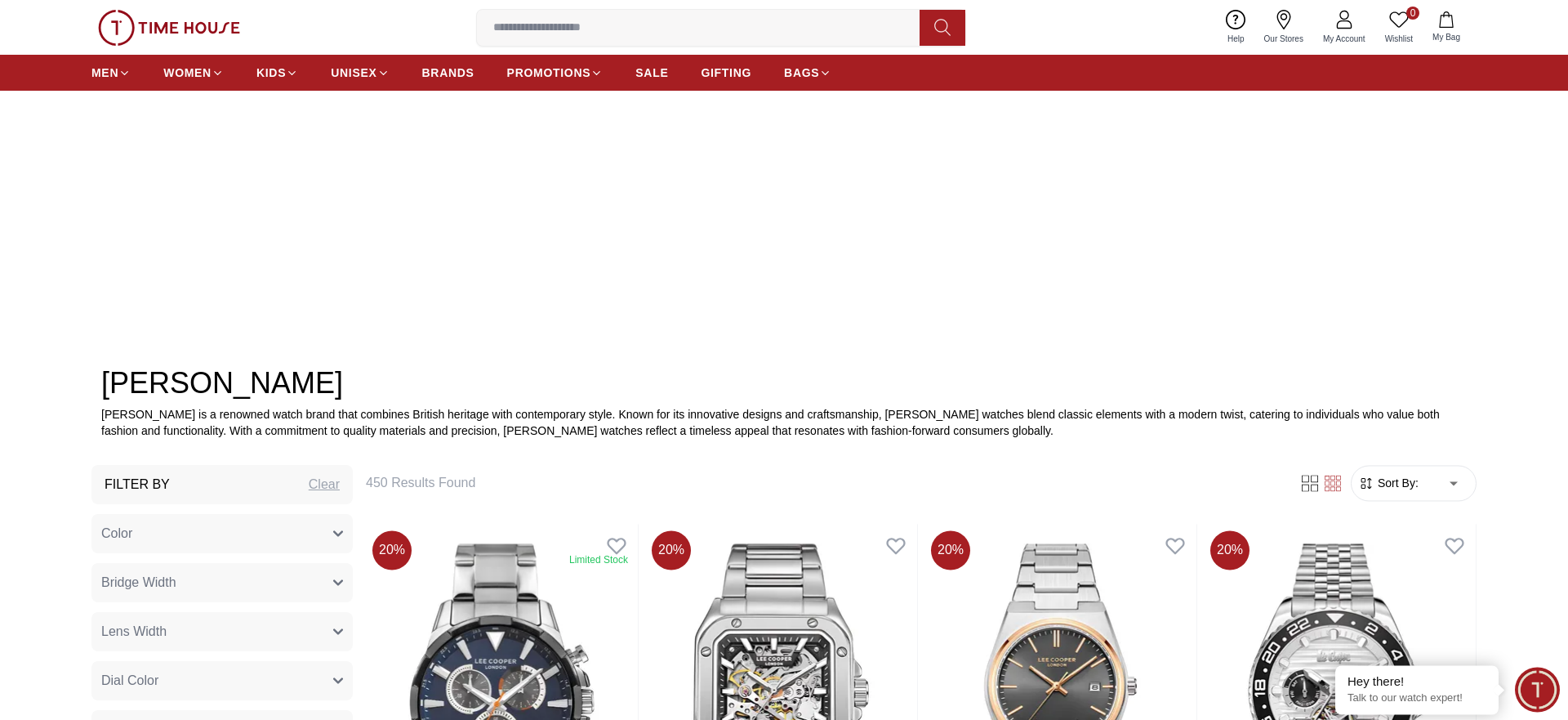
scroll to position [584, 0]
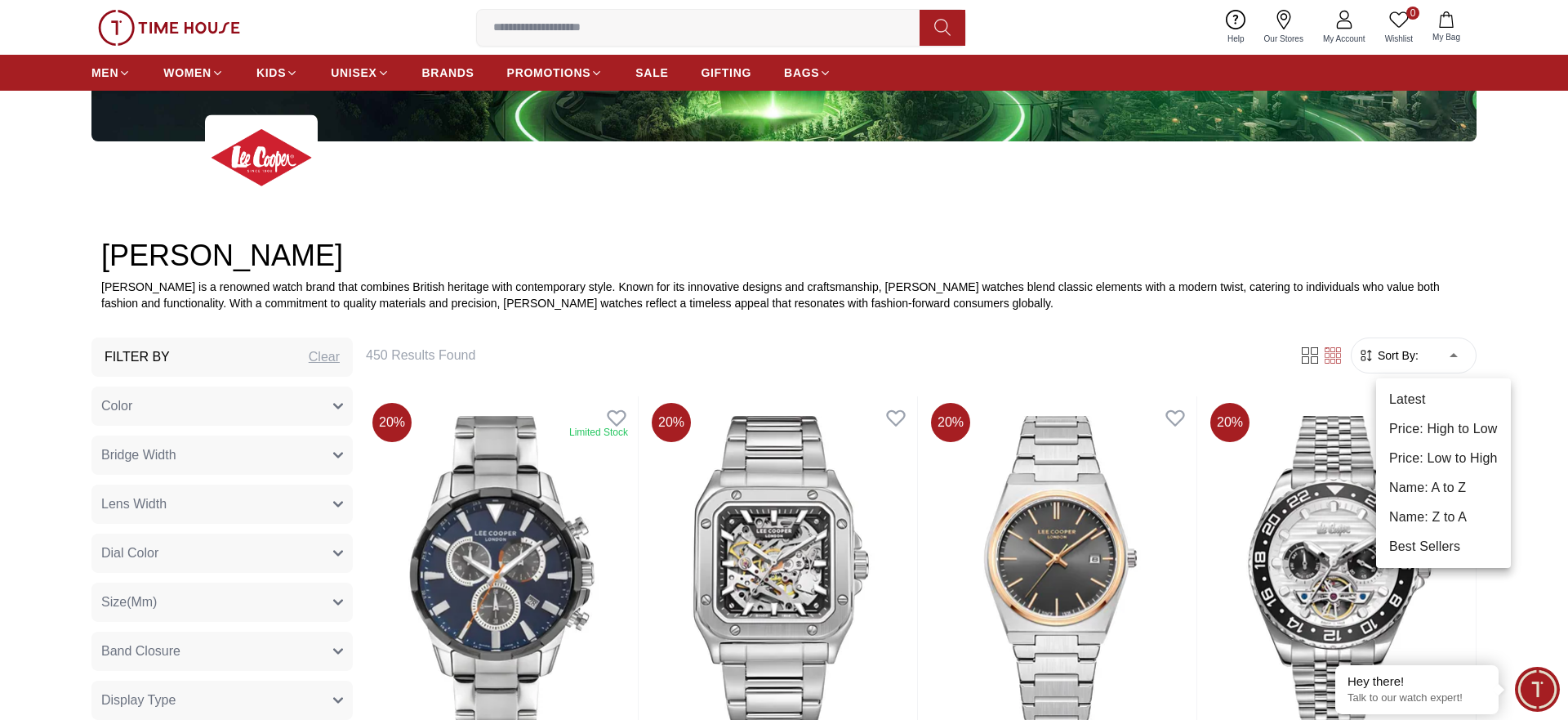
click at [1432, 461] on li "Price: Low to High" at bounding box center [1442, 458] width 134 height 29
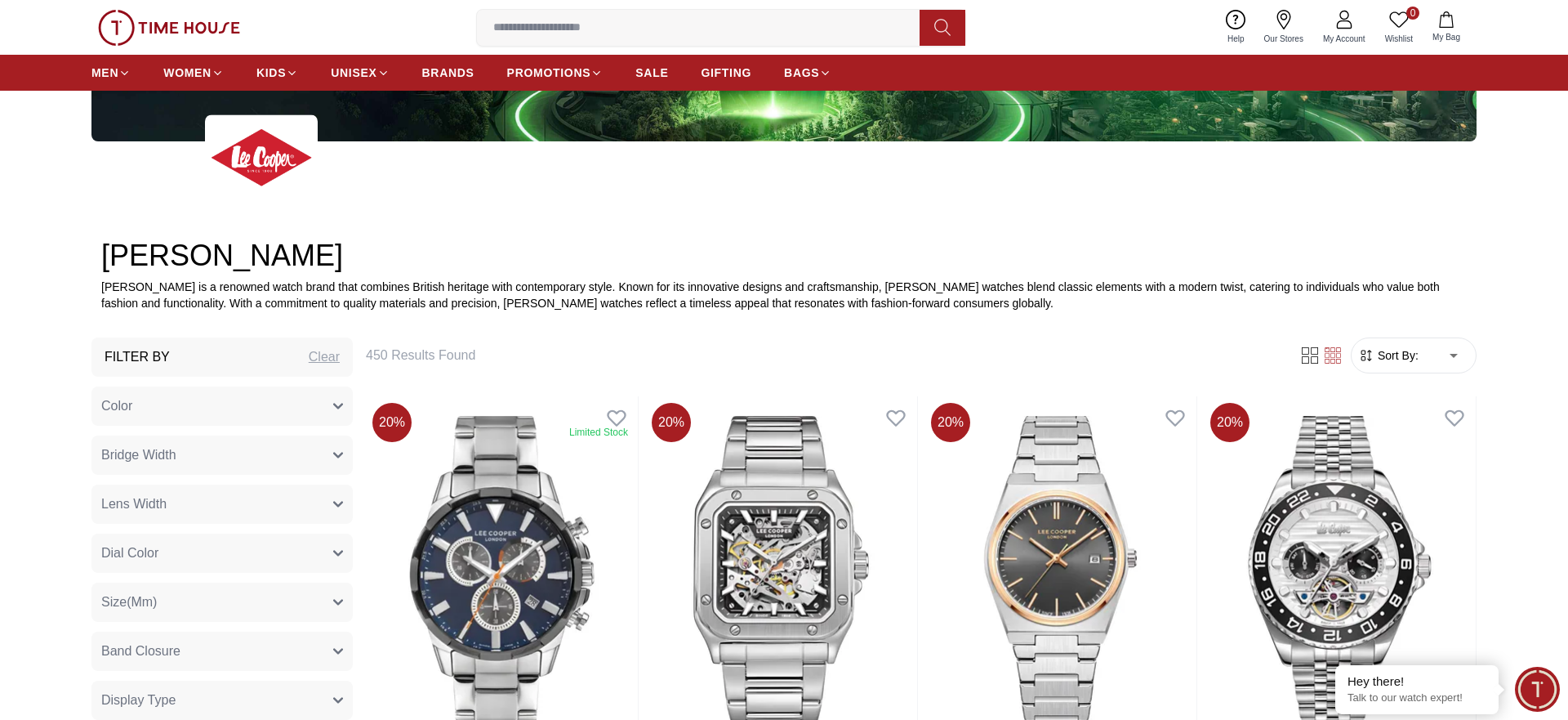
type input "*"
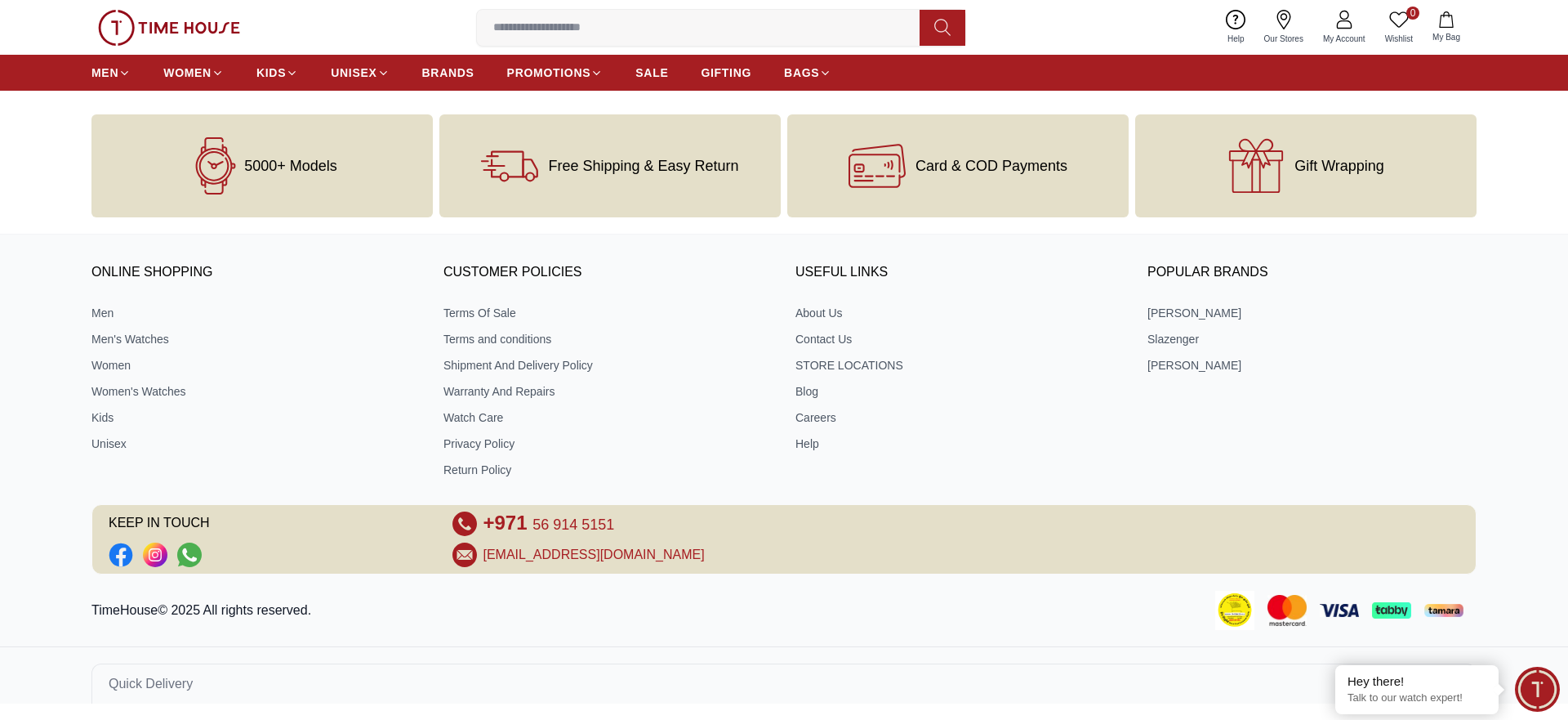
scroll to position [3392, 0]
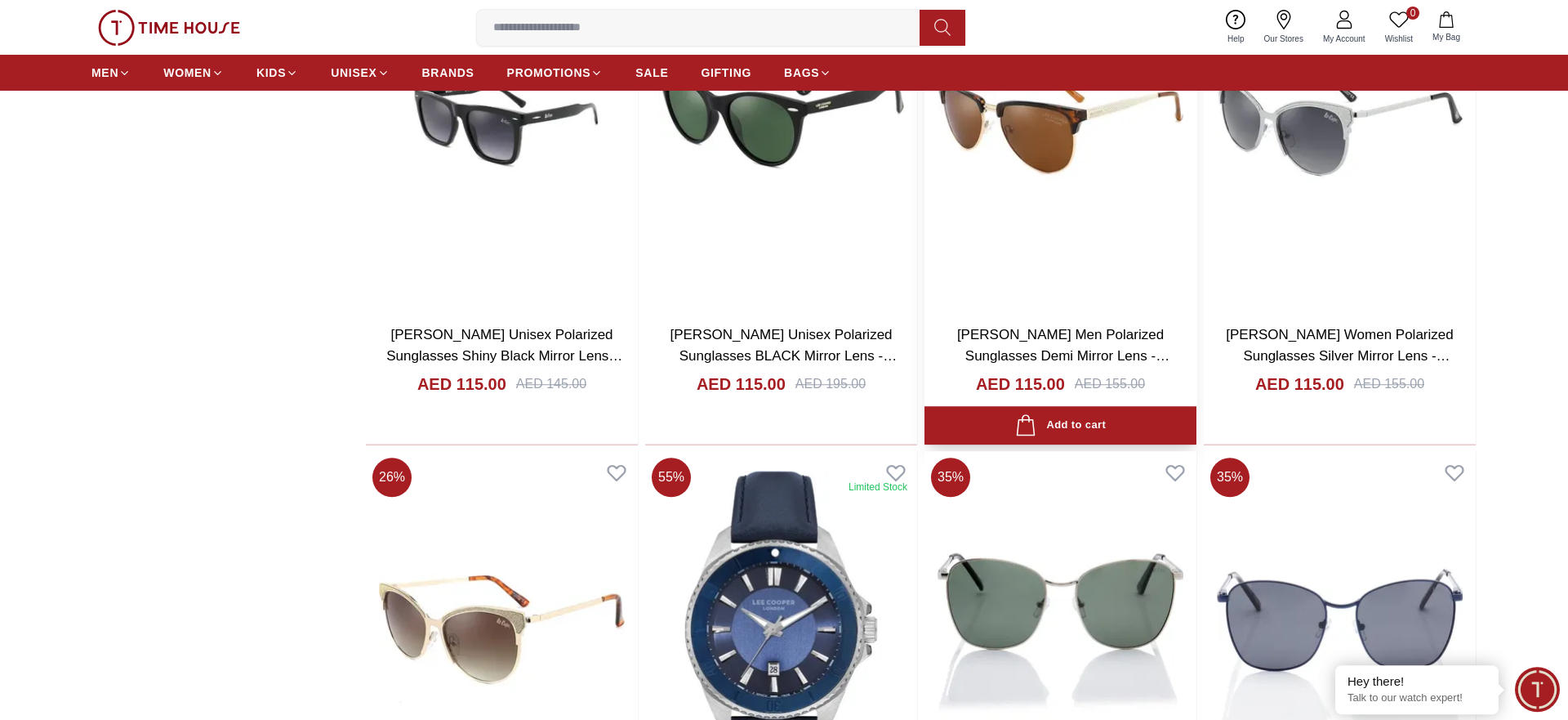
scroll to position [14891, 0]
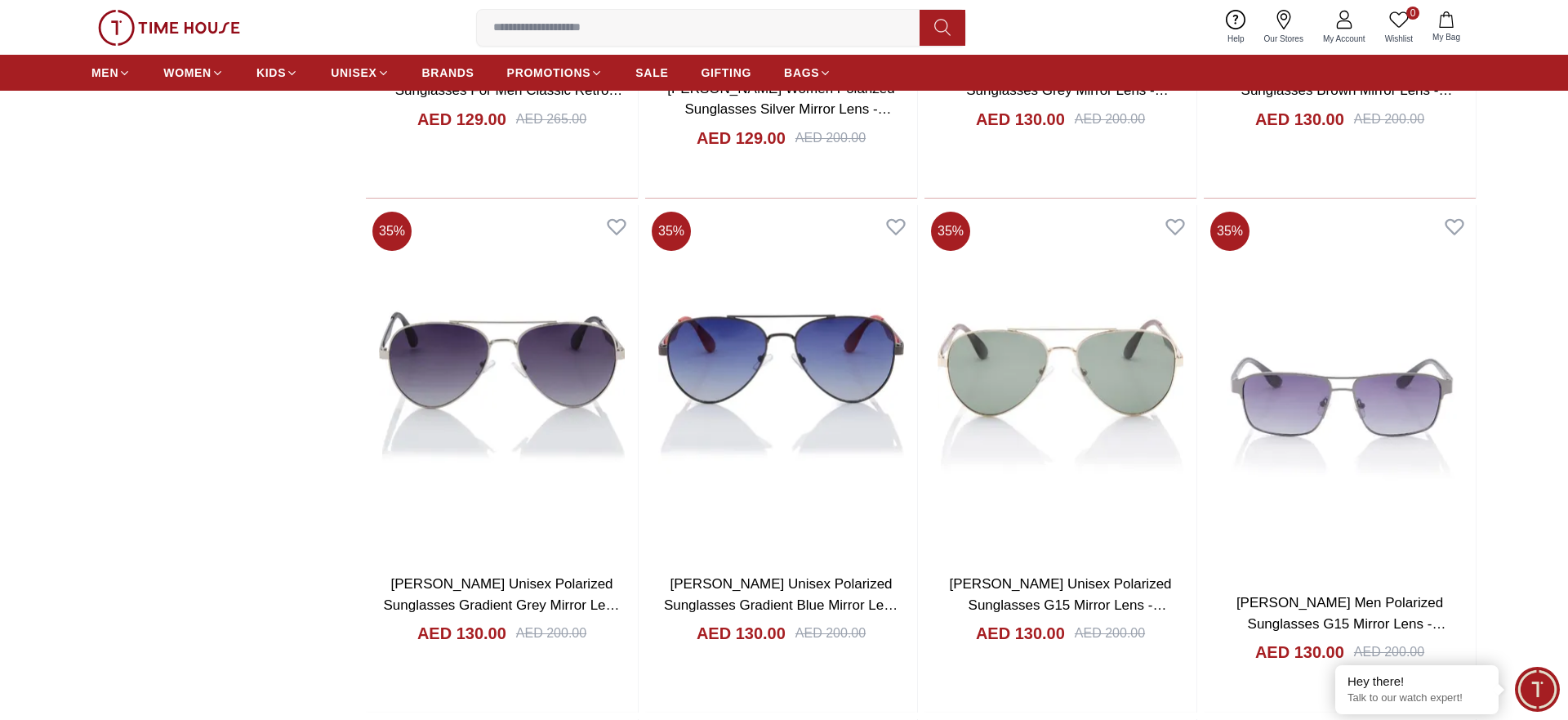
scroll to position [19639, 0]
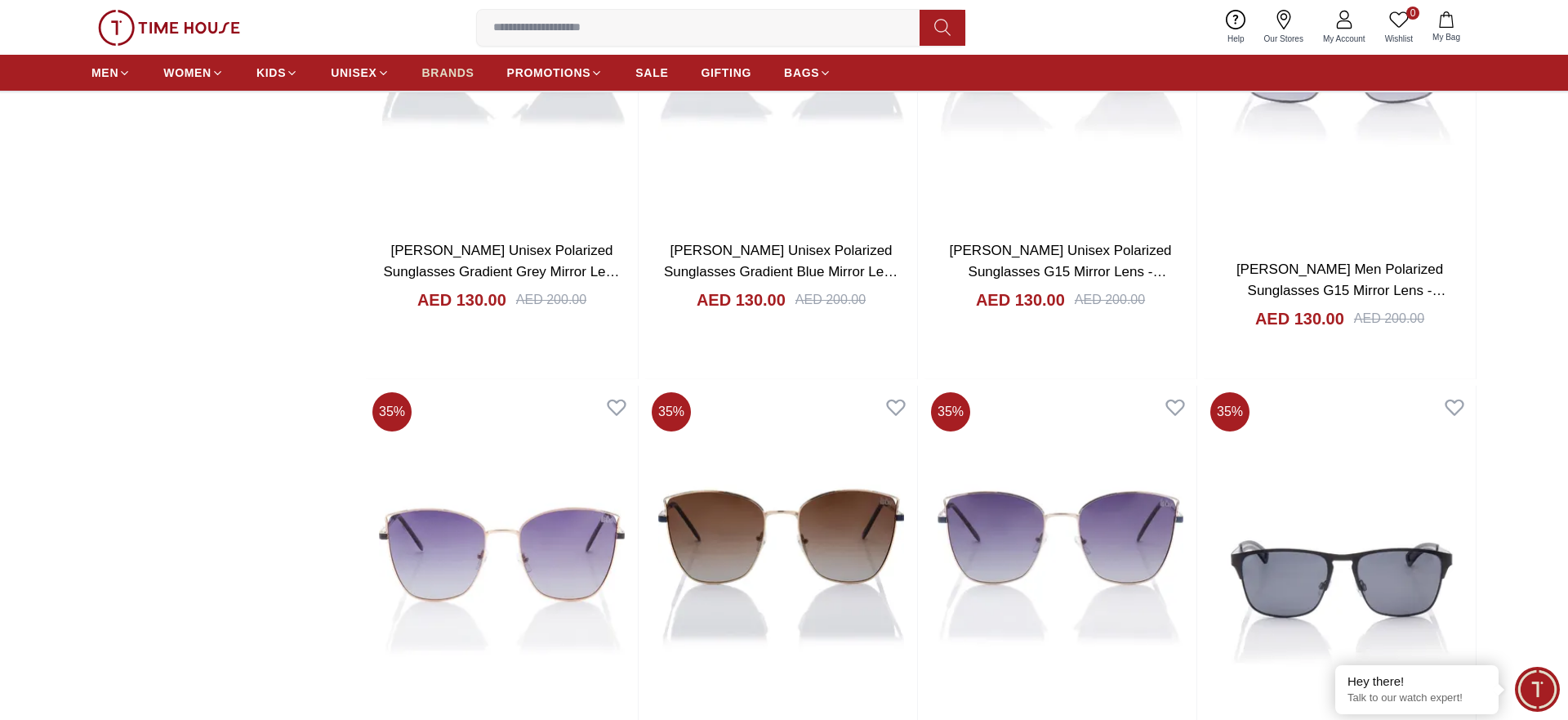
click at [442, 79] on span "BRANDS" at bounding box center [448, 73] width 52 height 16
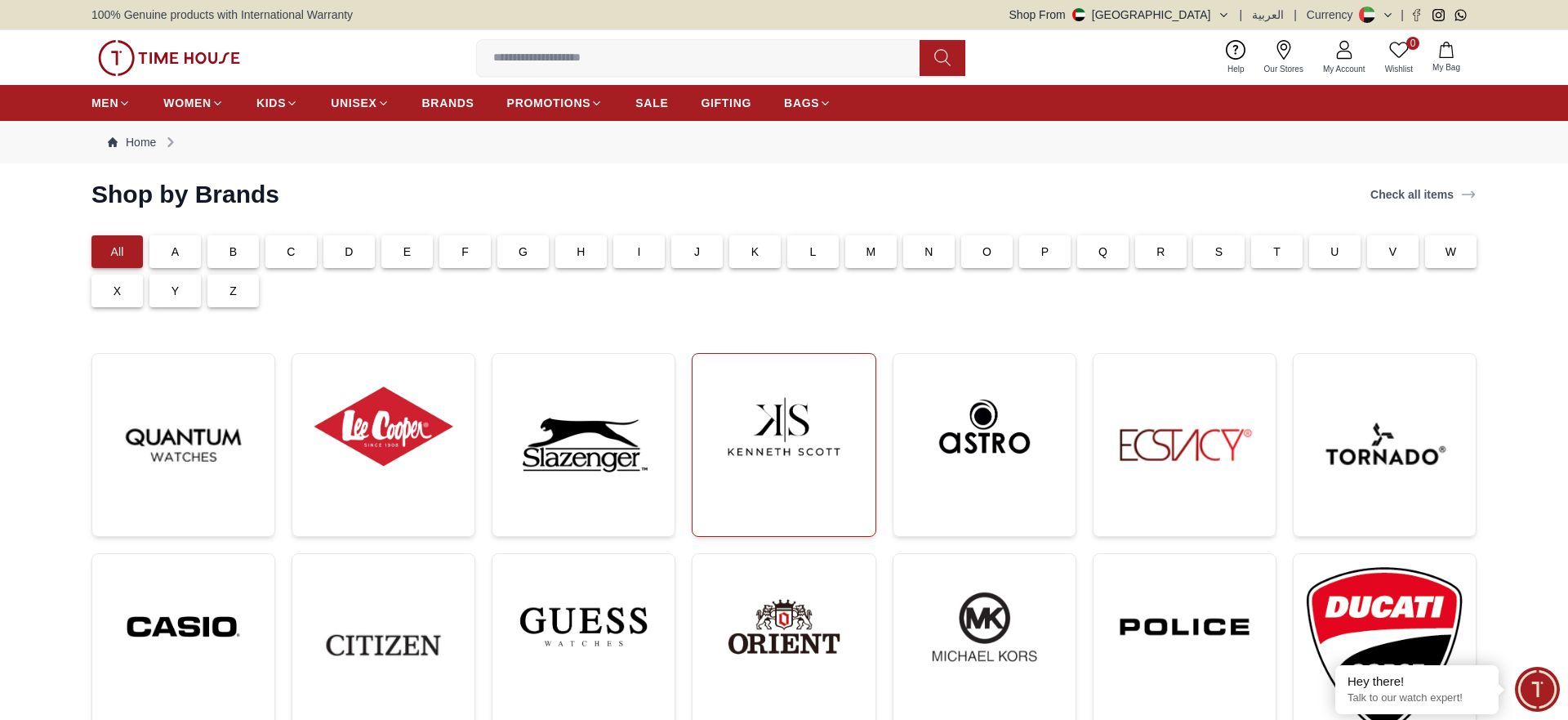
click at [823, 461] on img at bounding box center [783, 426] width 156 height 119
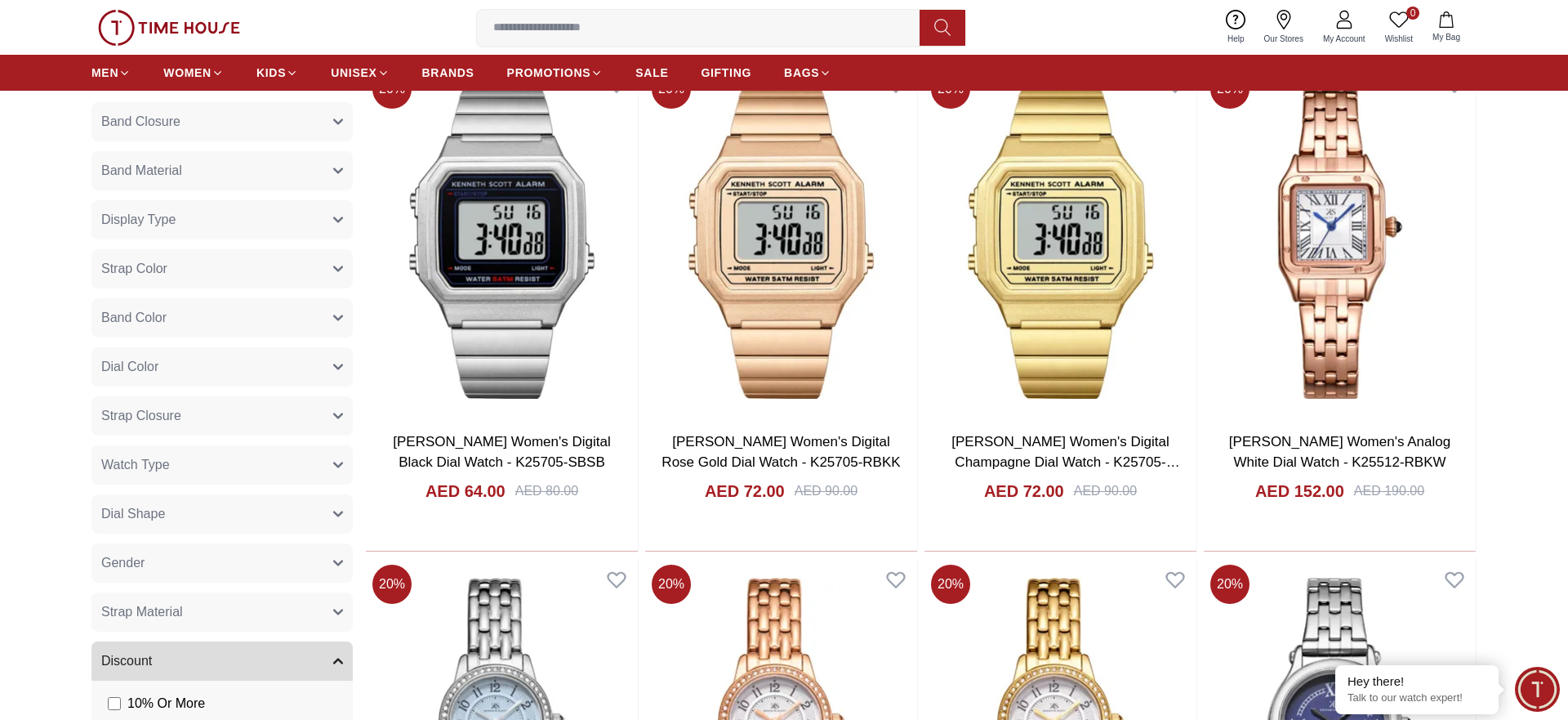
scroll to position [1166, 0]
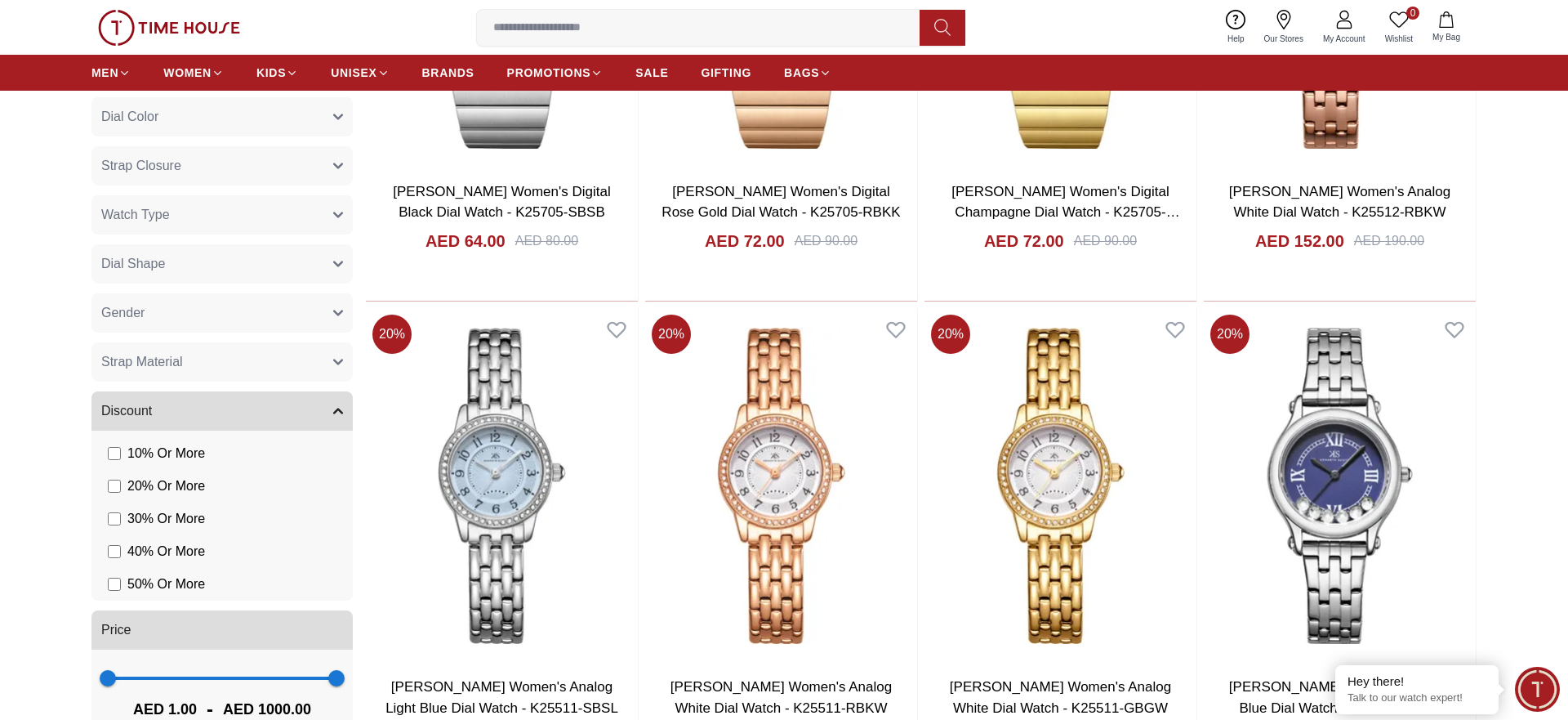
click at [138, 302] on button "Gender" at bounding box center [222, 313] width 261 height 40
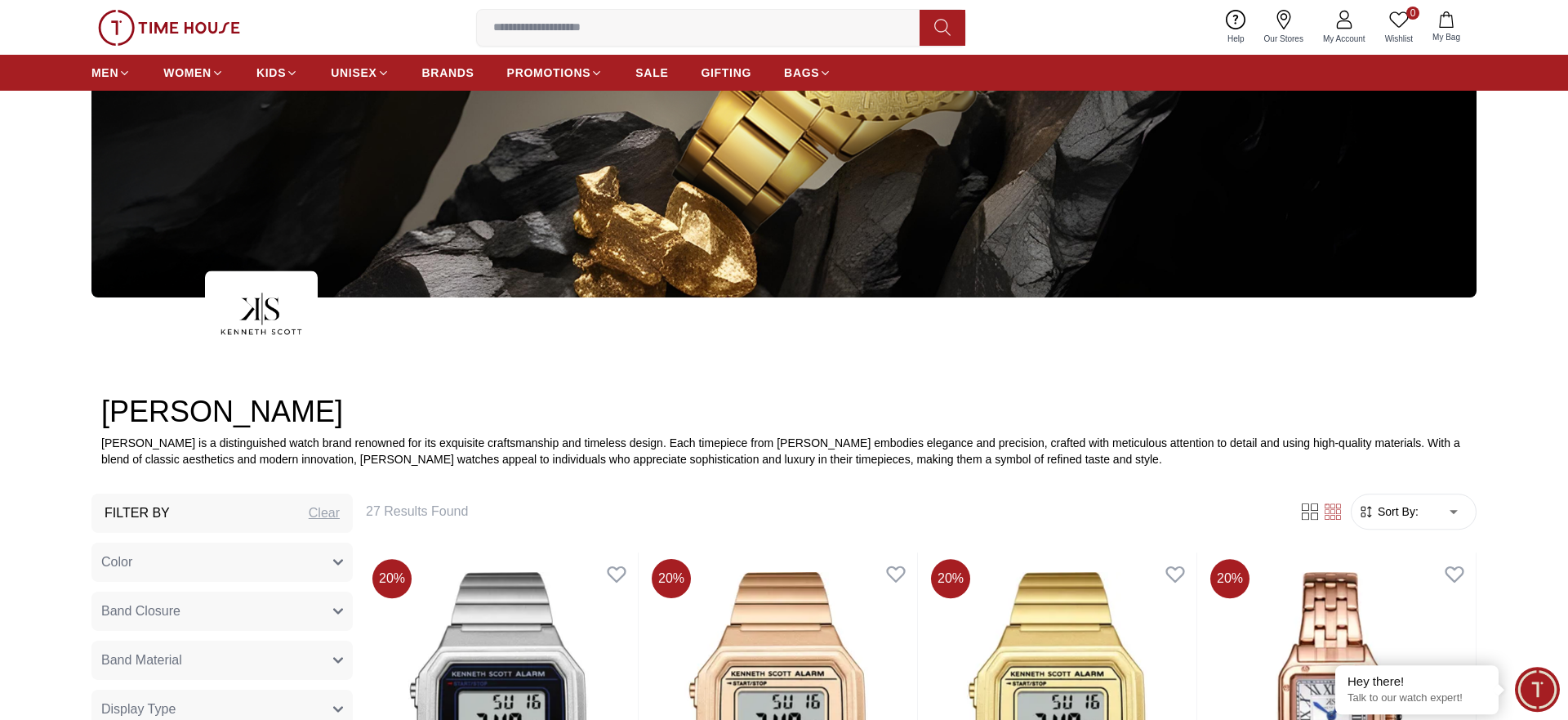
scroll to position [416, 0]
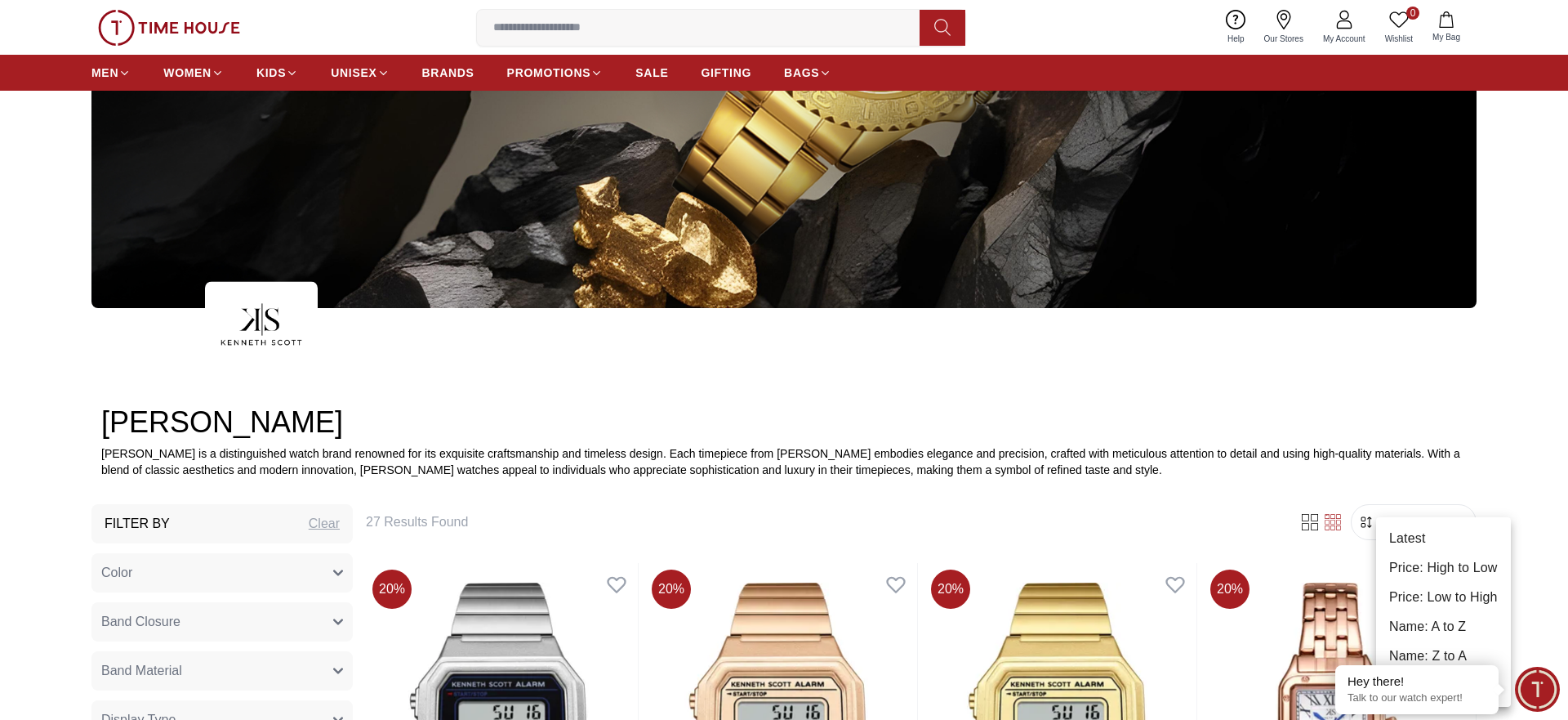
click at [1427, 591] on li "Price: Low to High" at bounding box center [1442, 597] width 134 height 29
type input "*"
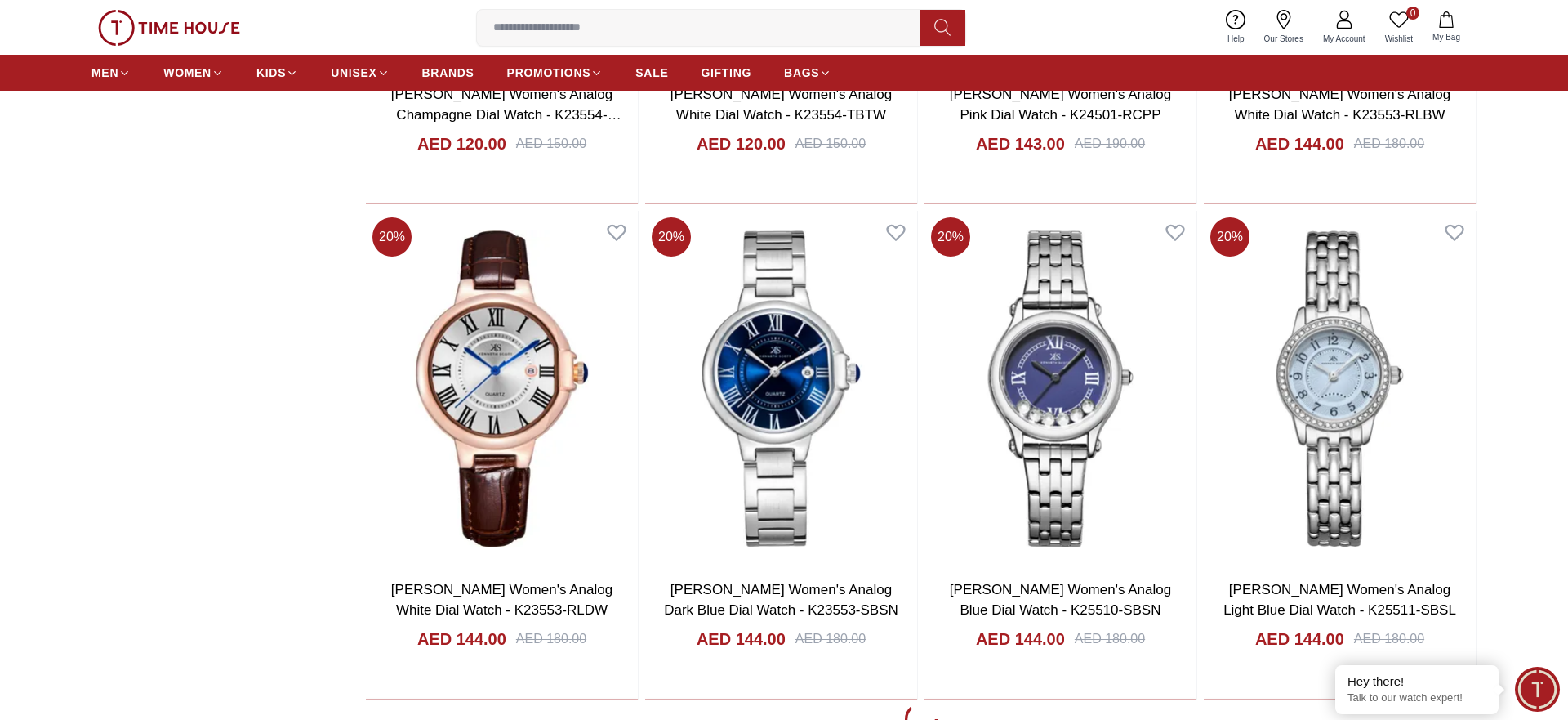
scroll to position [3082, 0]
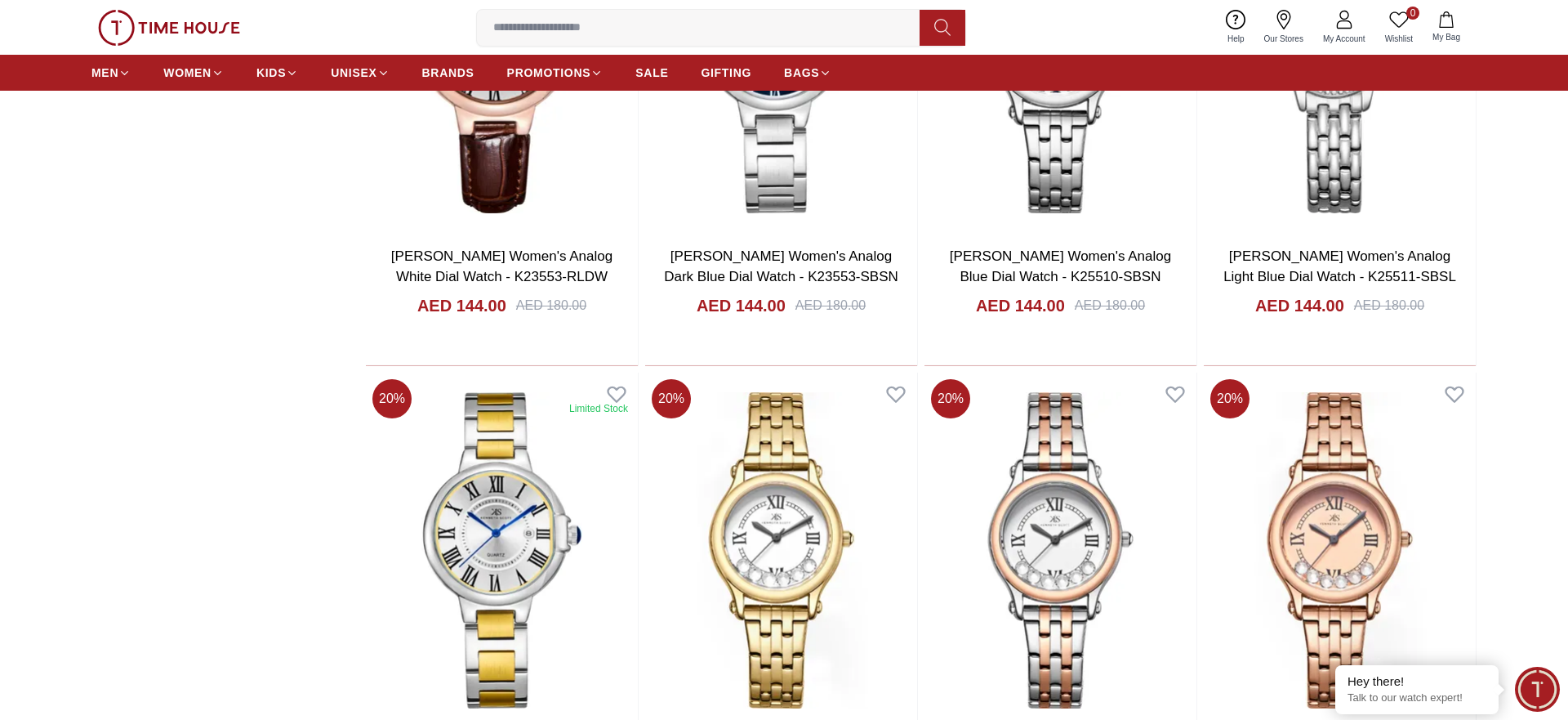
scroll to position [3416, 0]
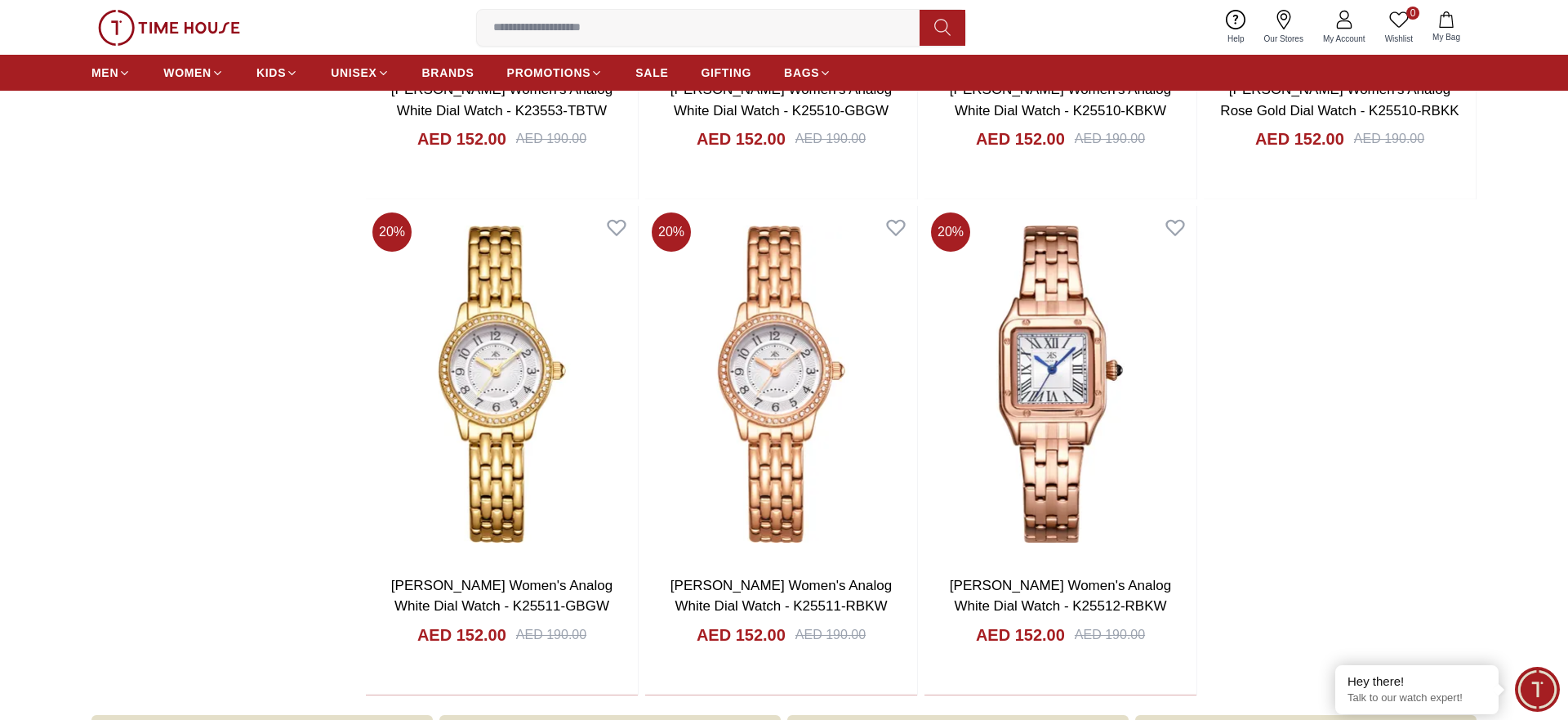
scroll to position [3749, 0]
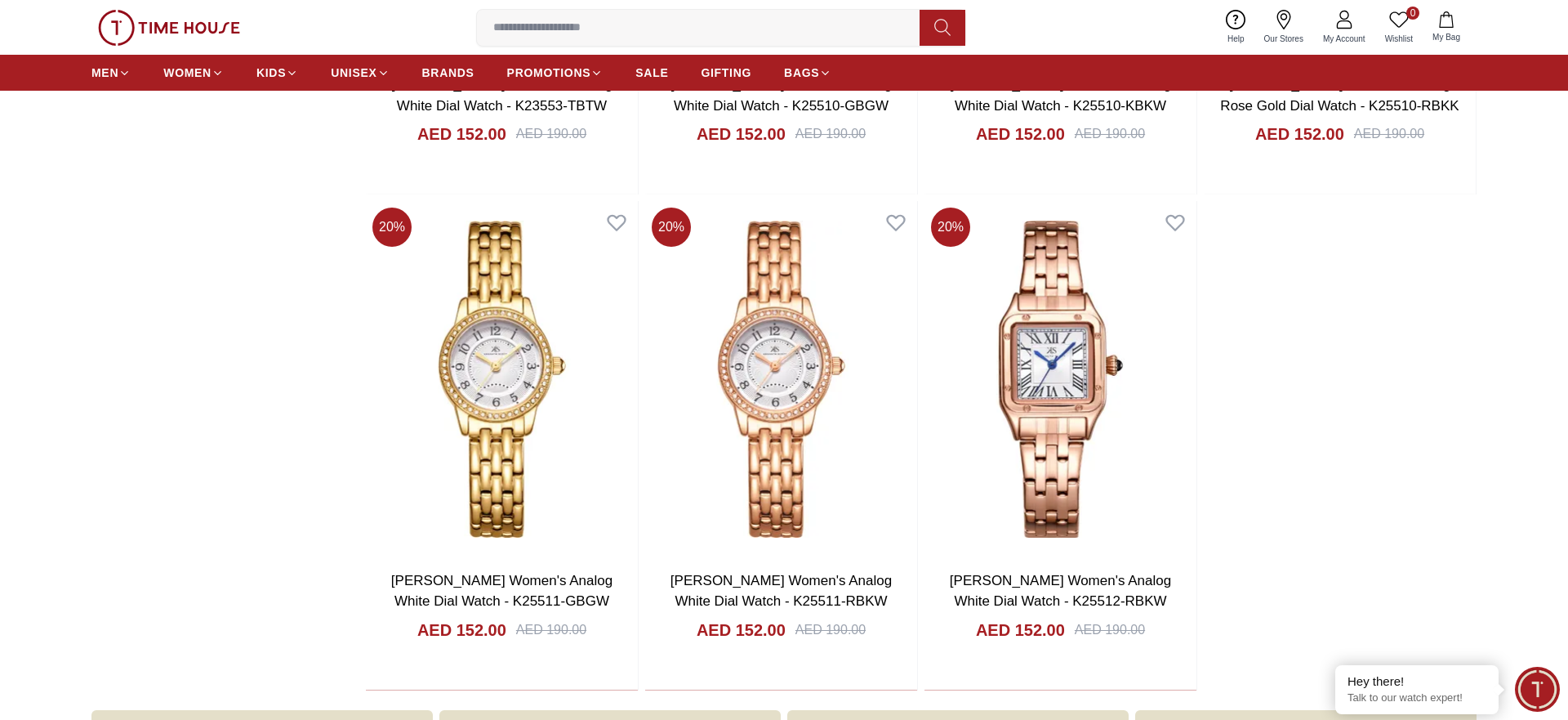
click at [1522, 687] on span "Minimize live chat window" at bounding box center [1537, 689] width 60 height 60
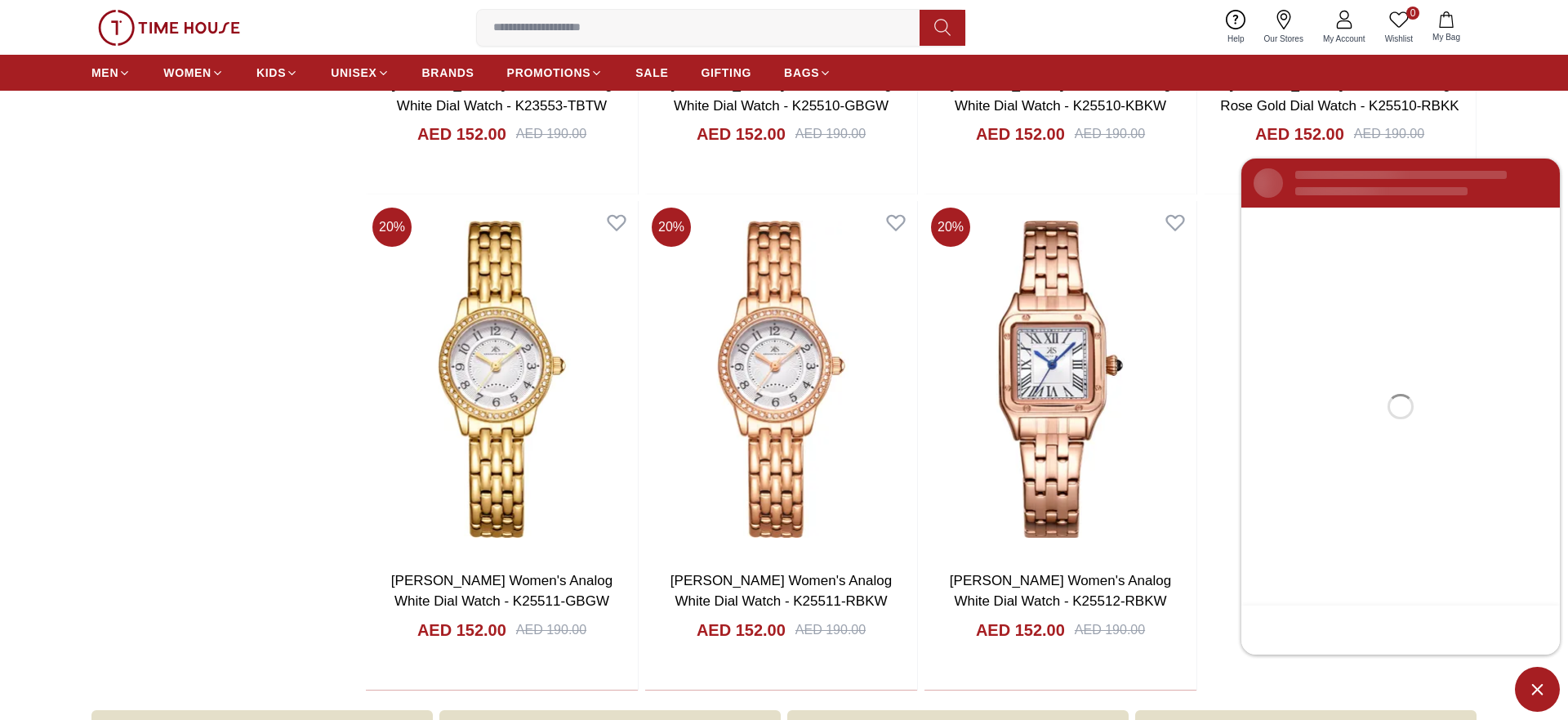
scroll to position [0, 0]
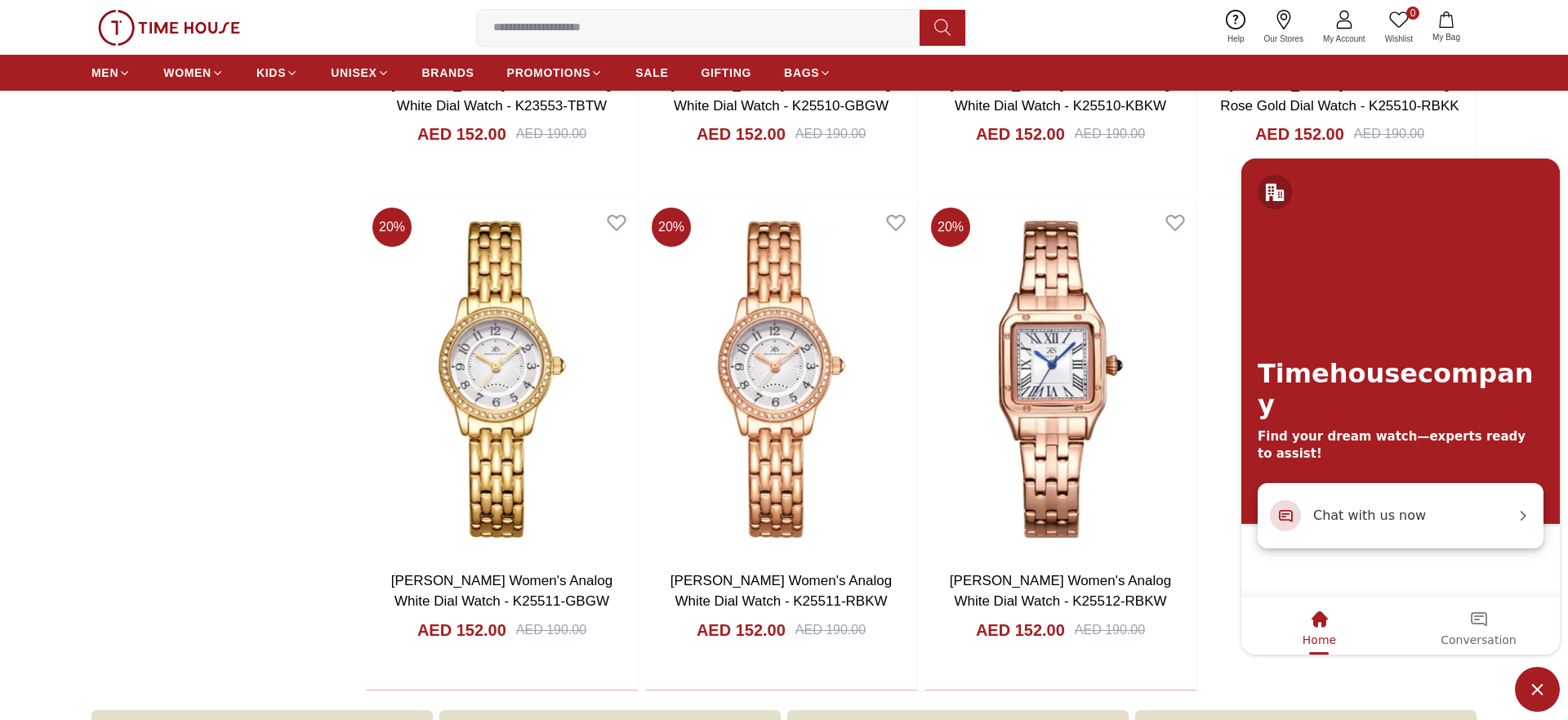
click at [1381, 491] on div "Chat with us now" at bounding box center [1400, 516] width 285 height 66
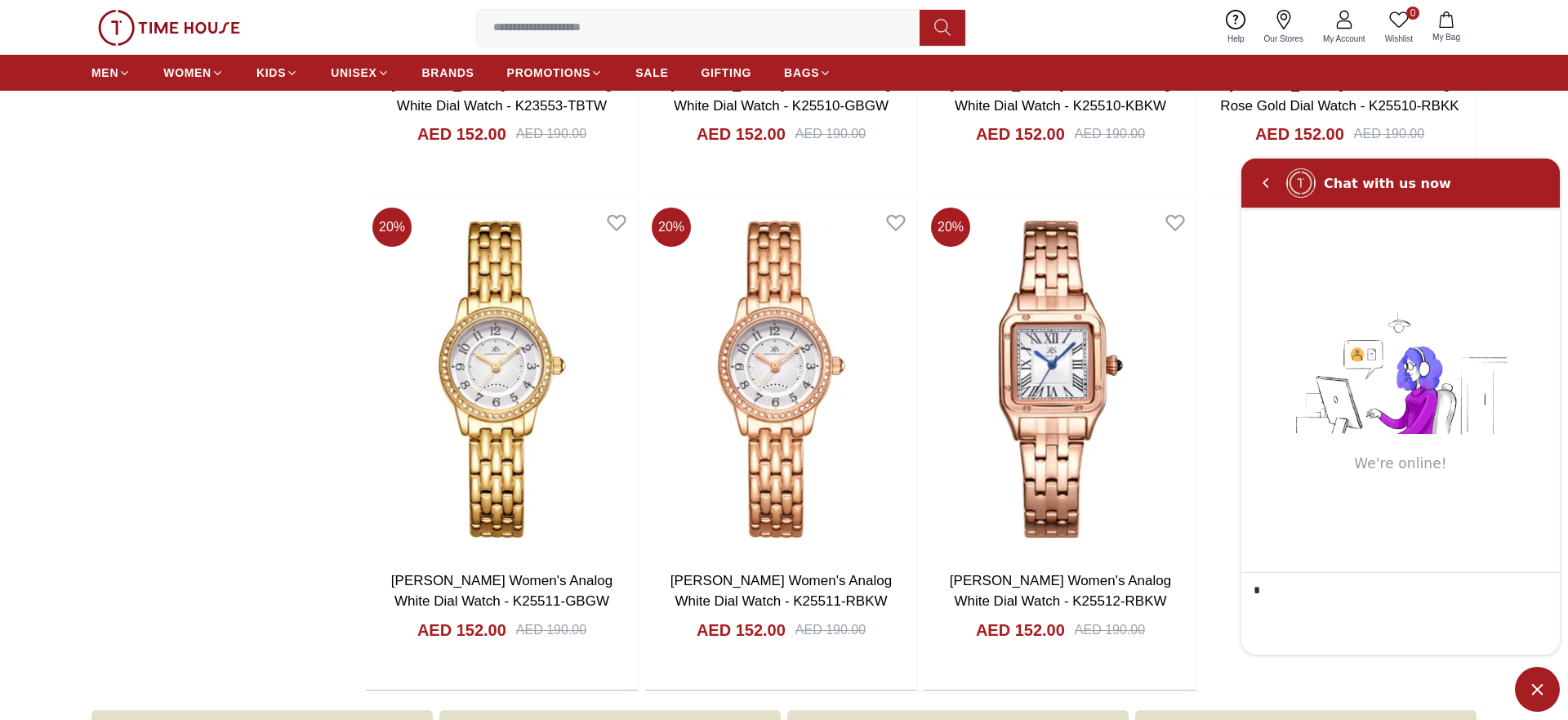
type textarea "**"
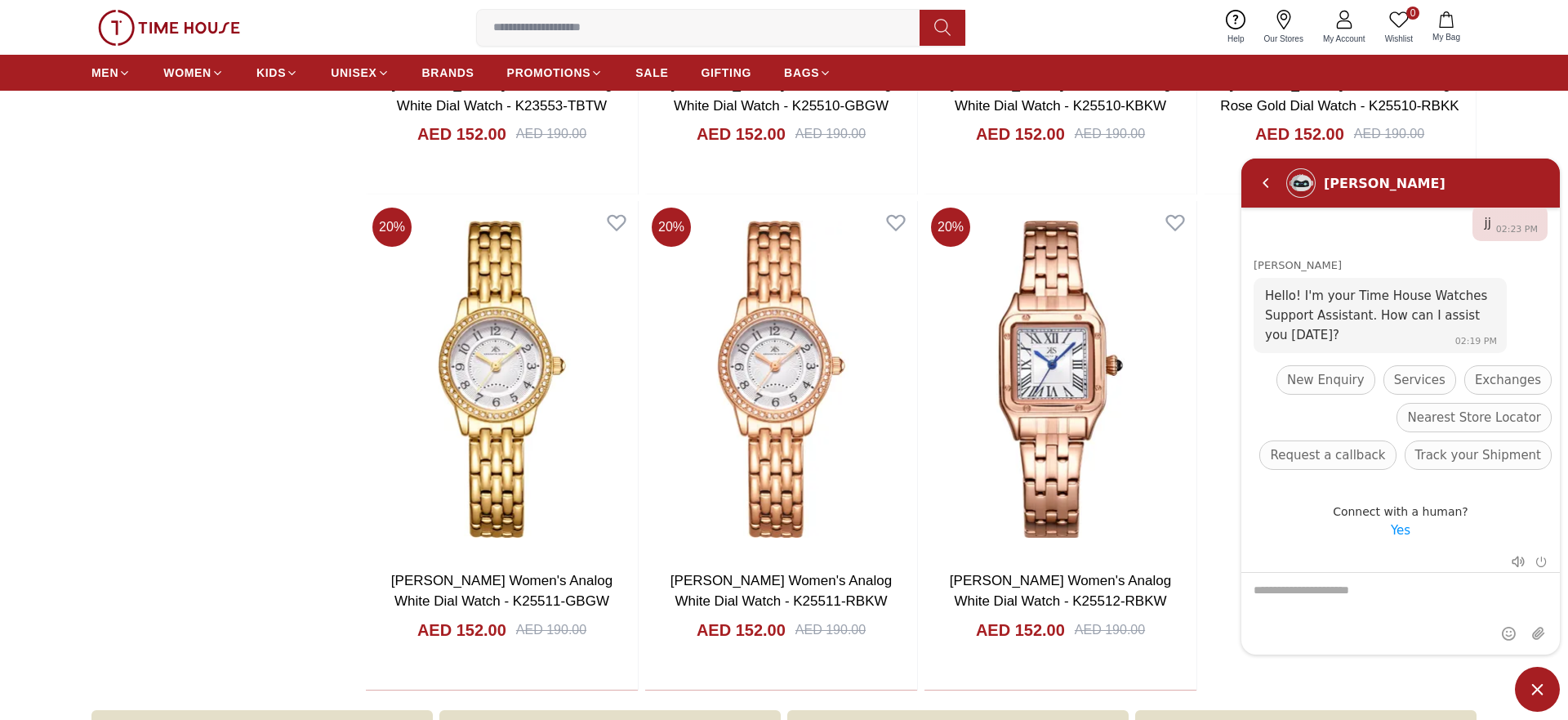
scroll to position [34, 0]
click at [1434, 379] on span "Services" at bounding box center [1419, 378] width 51 height 19
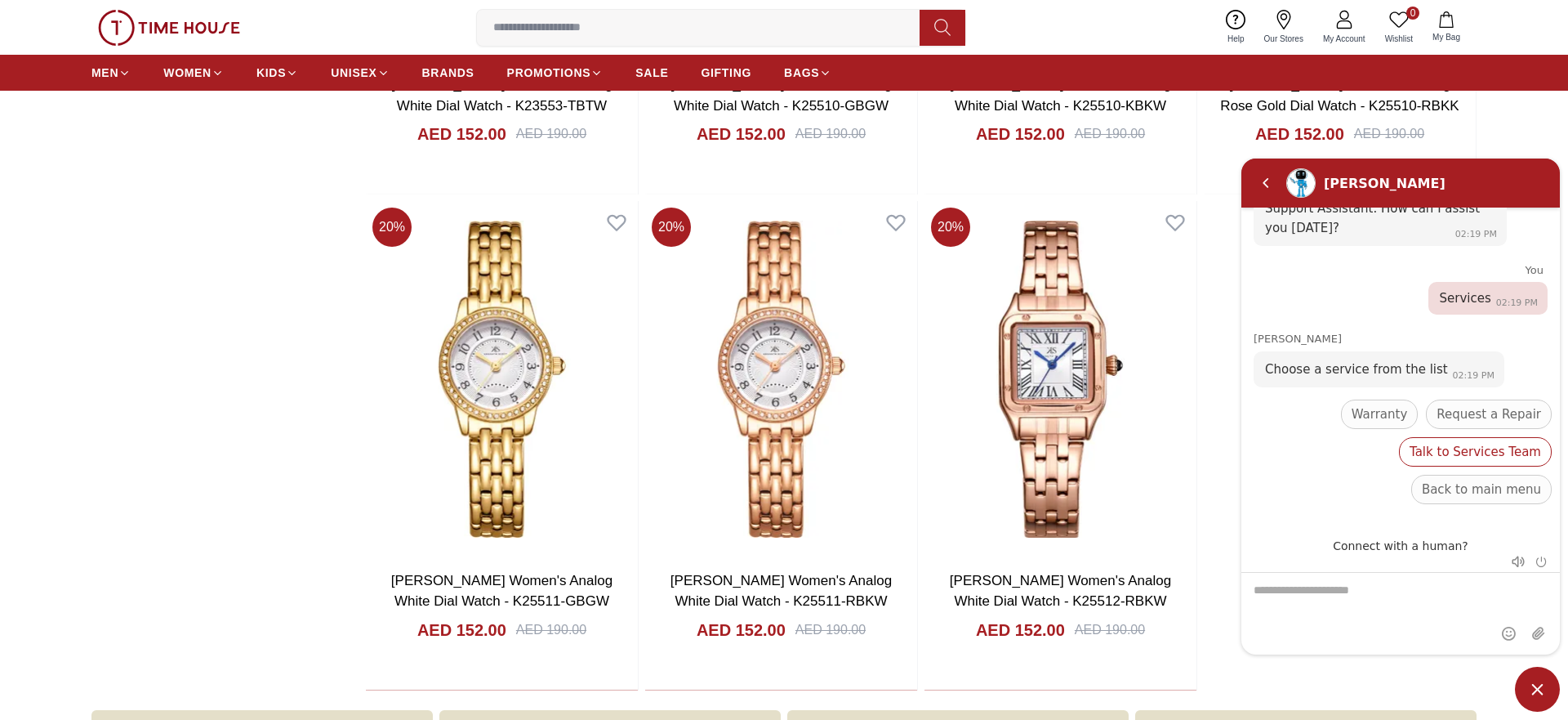
scroll to position [138, 0]
click at [1407, 414] on span "Warranty" at bounding box center [1379, 413] width 56 height 19
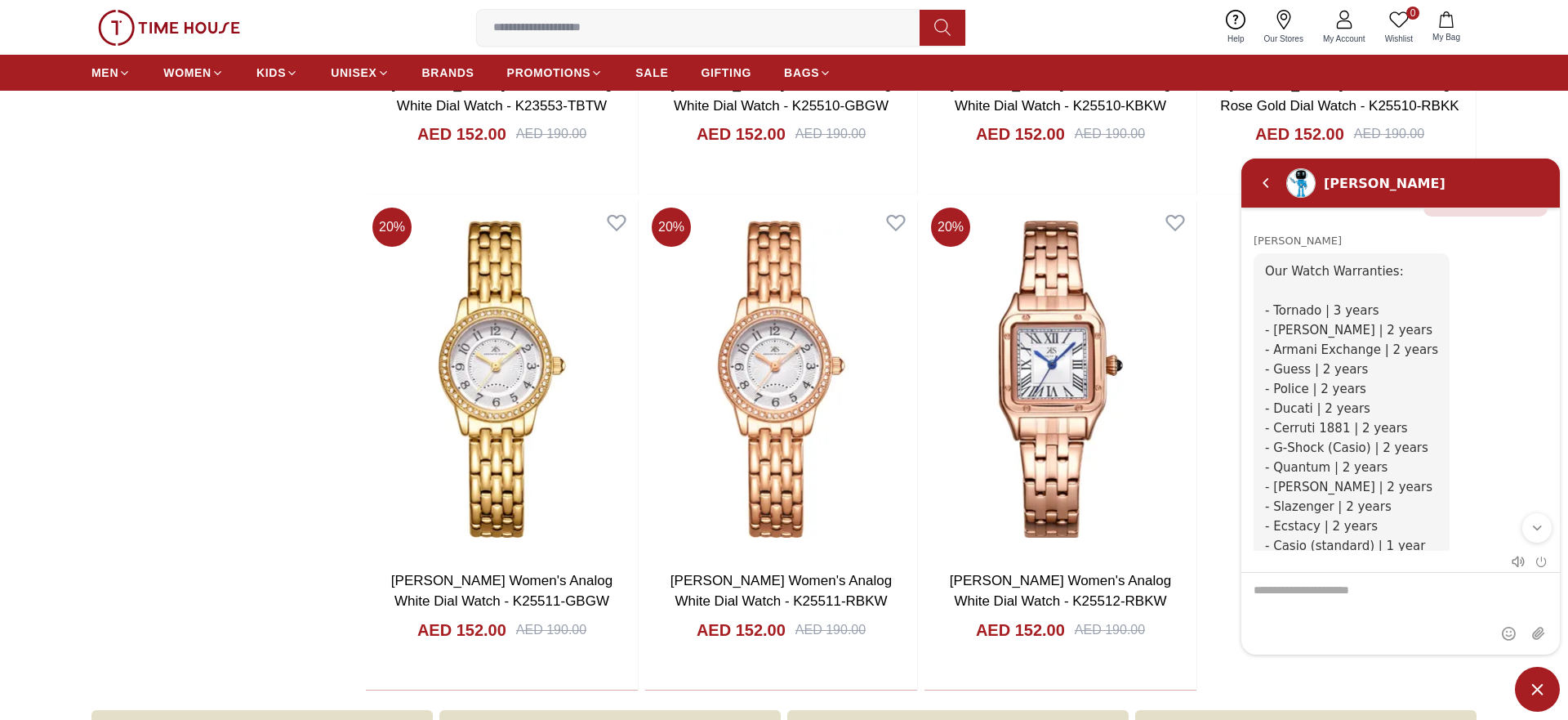
scroll to position [84, 0]
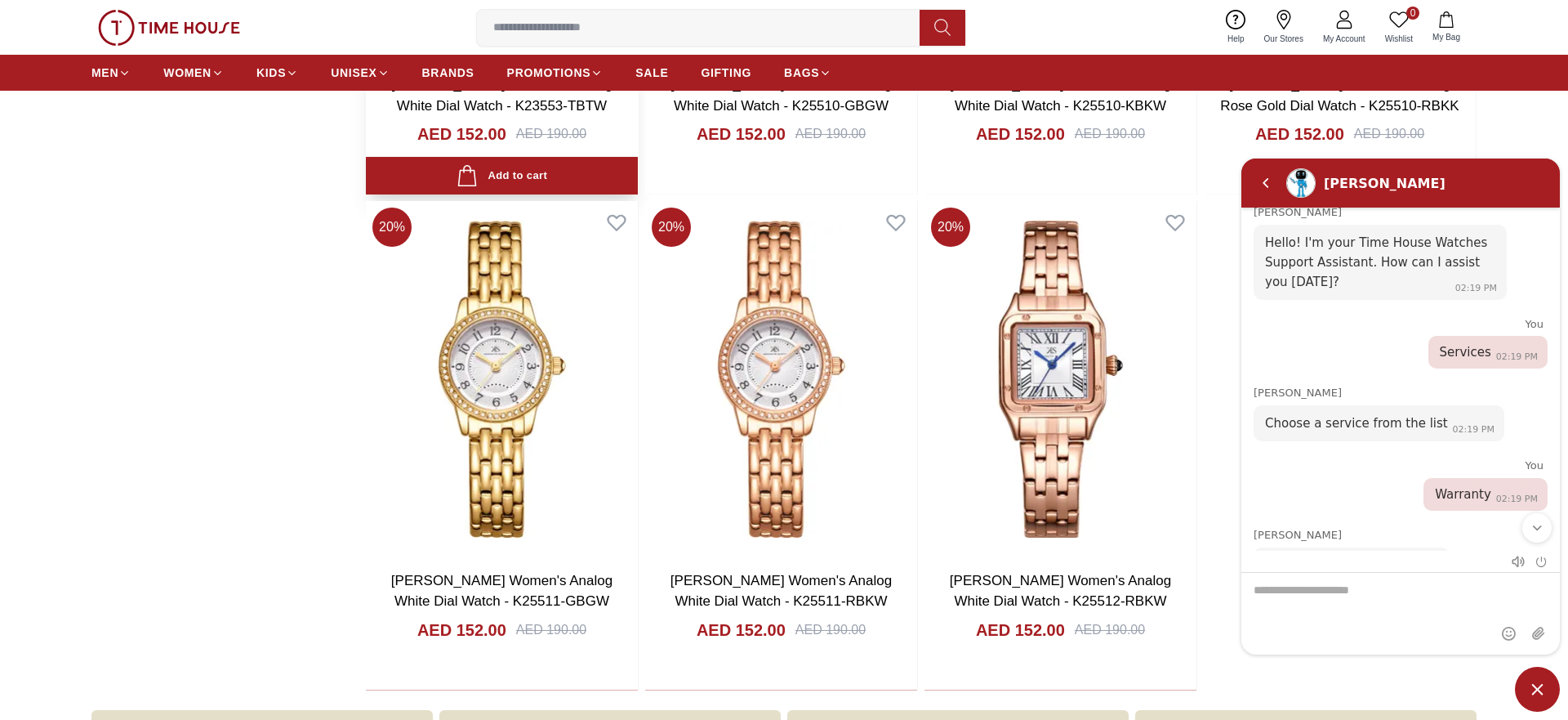
click at [467, 73] on span "BRANDS" at bounding box center [448, 73] width 52 height 16
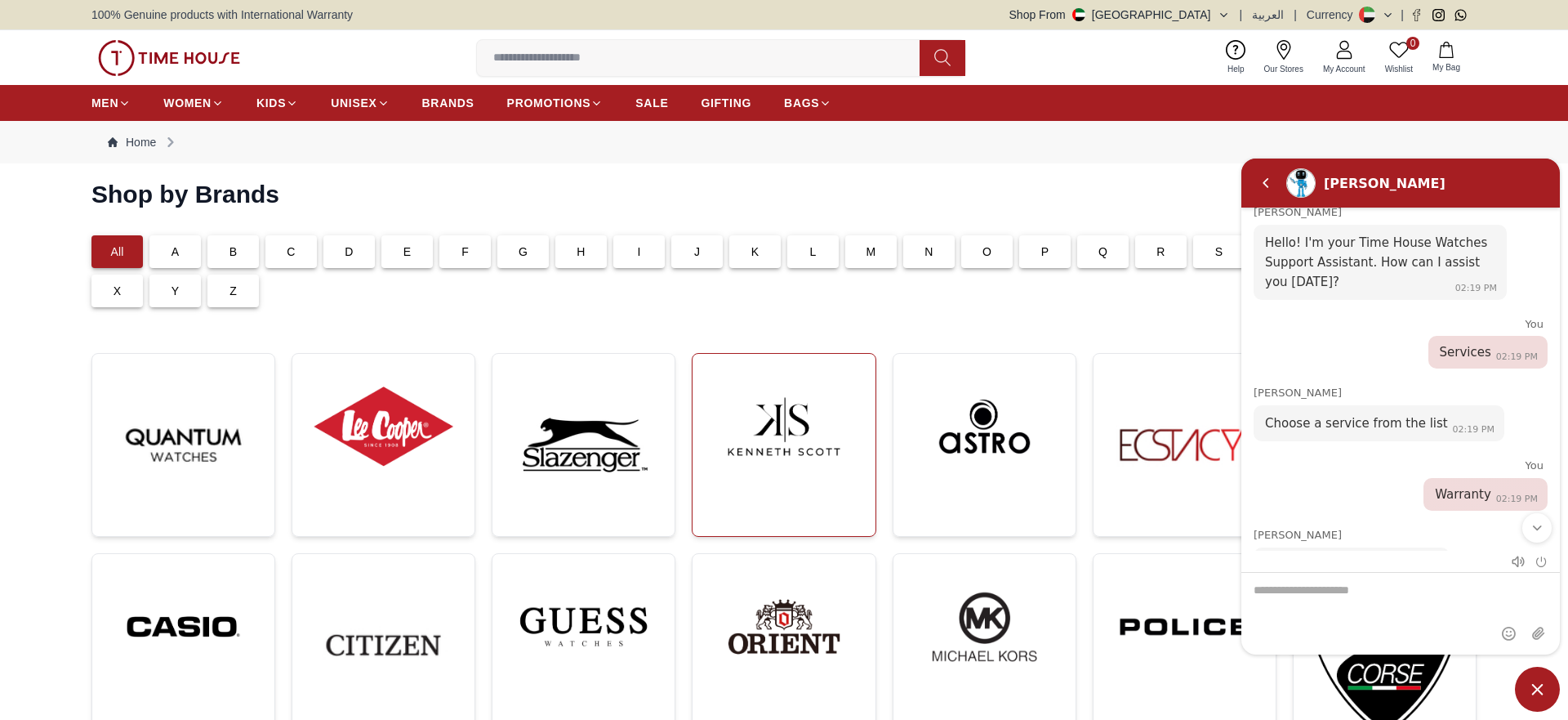
click at [778, 465] on img at bounding box center [783, 426] width 156 height 119
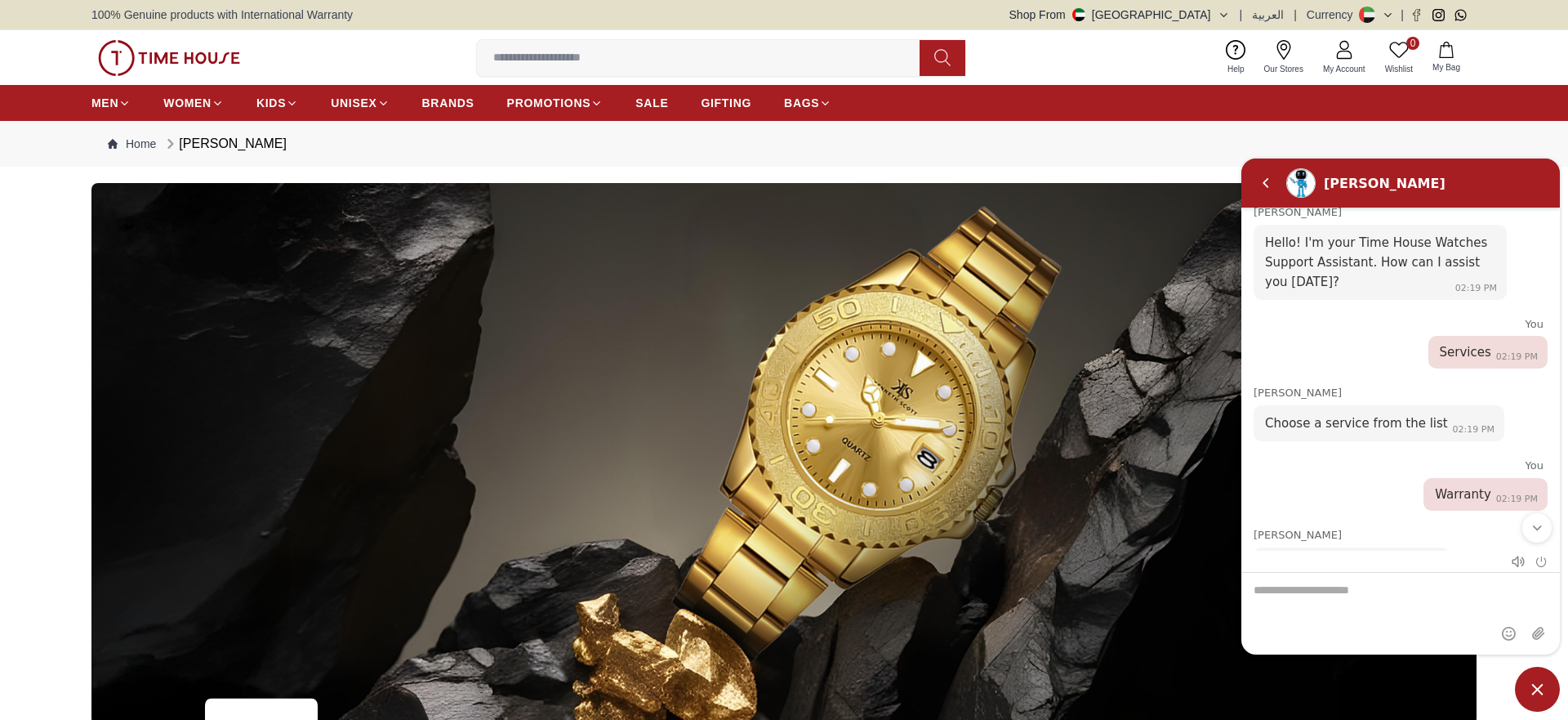
click at [1537, 676] on span "Minimize live chat window" at bounding box center [1537, 689] width 44 height 45
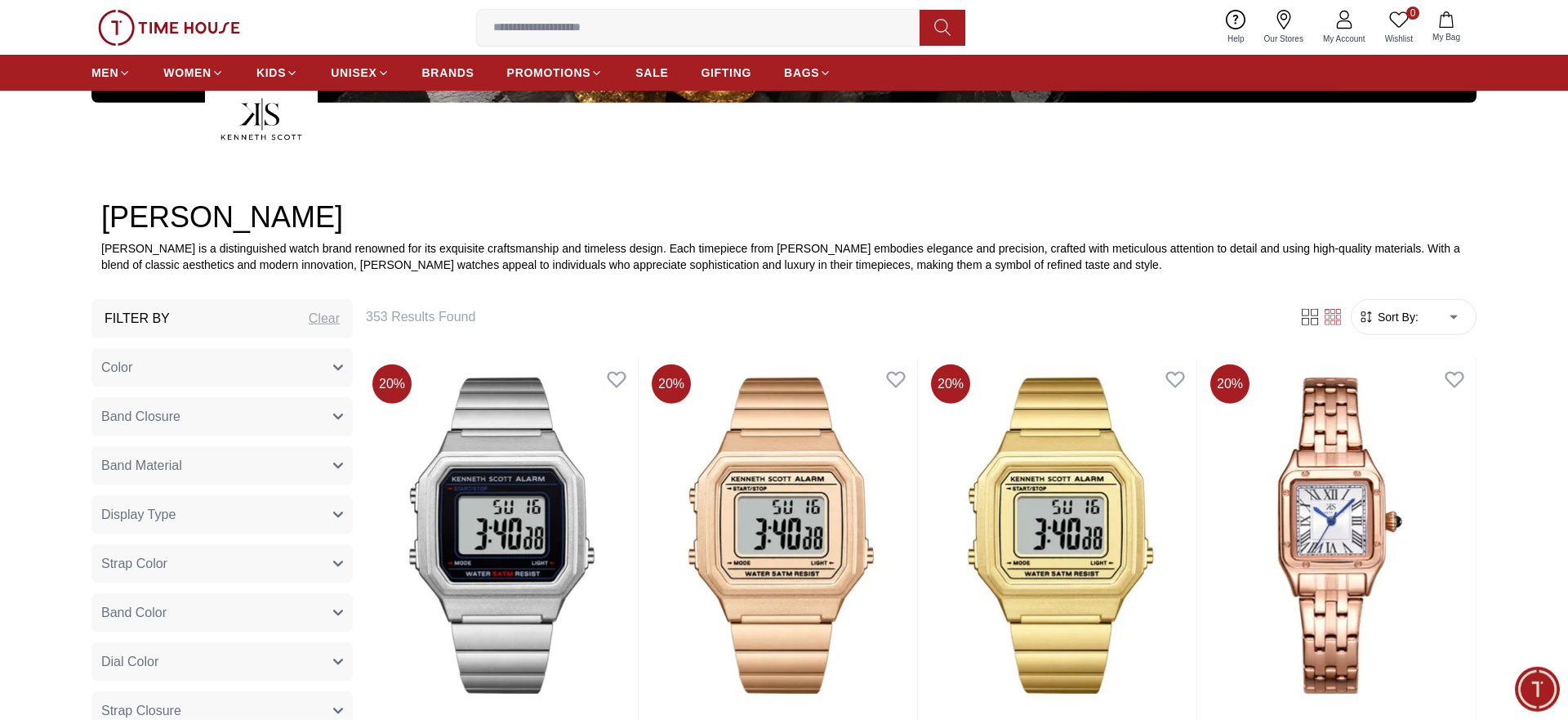
scroll to position [667, 0]
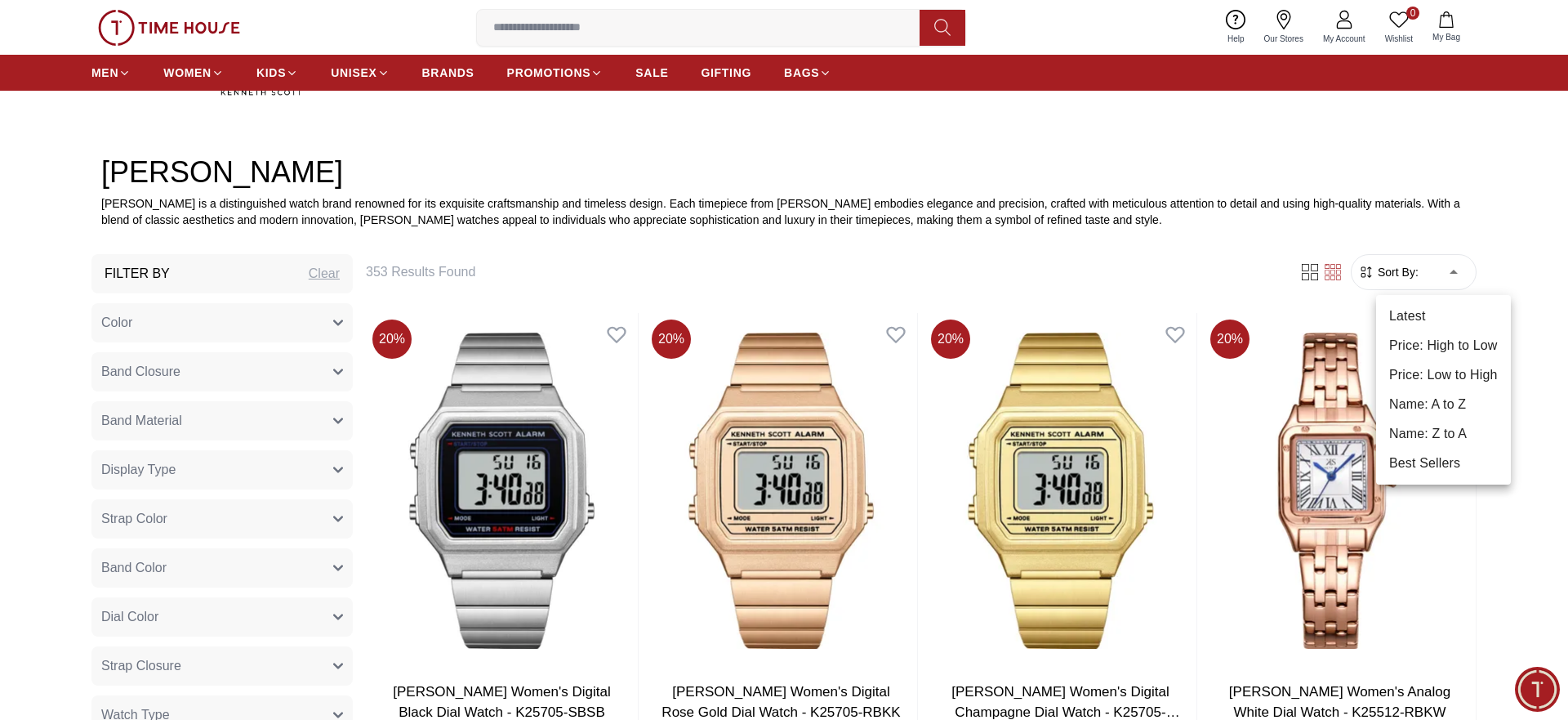
click at [1448, 375] on li "Price: Low to High" at bounding box center [1442, 375] width 134 height 29
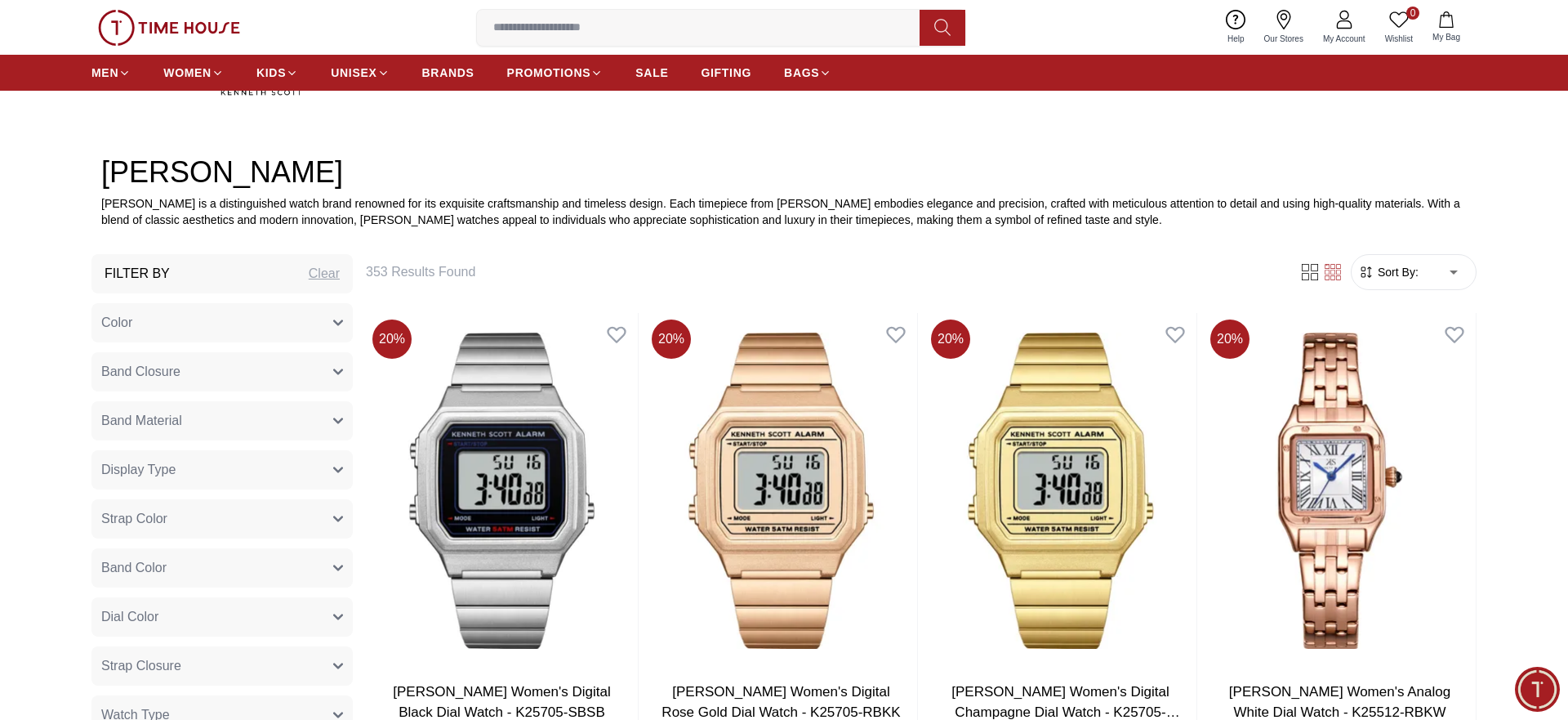
type input "*"
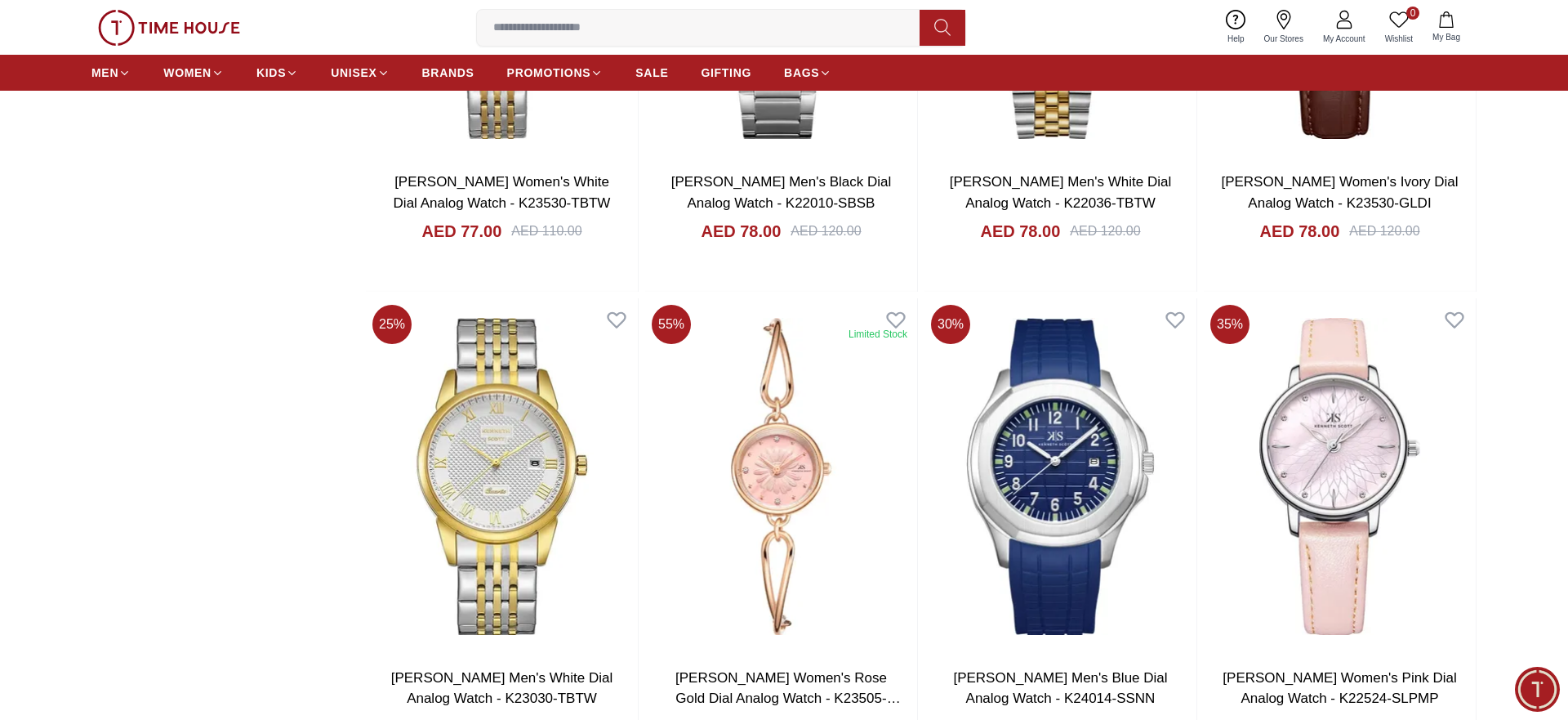
scroll to position [2416, 0]
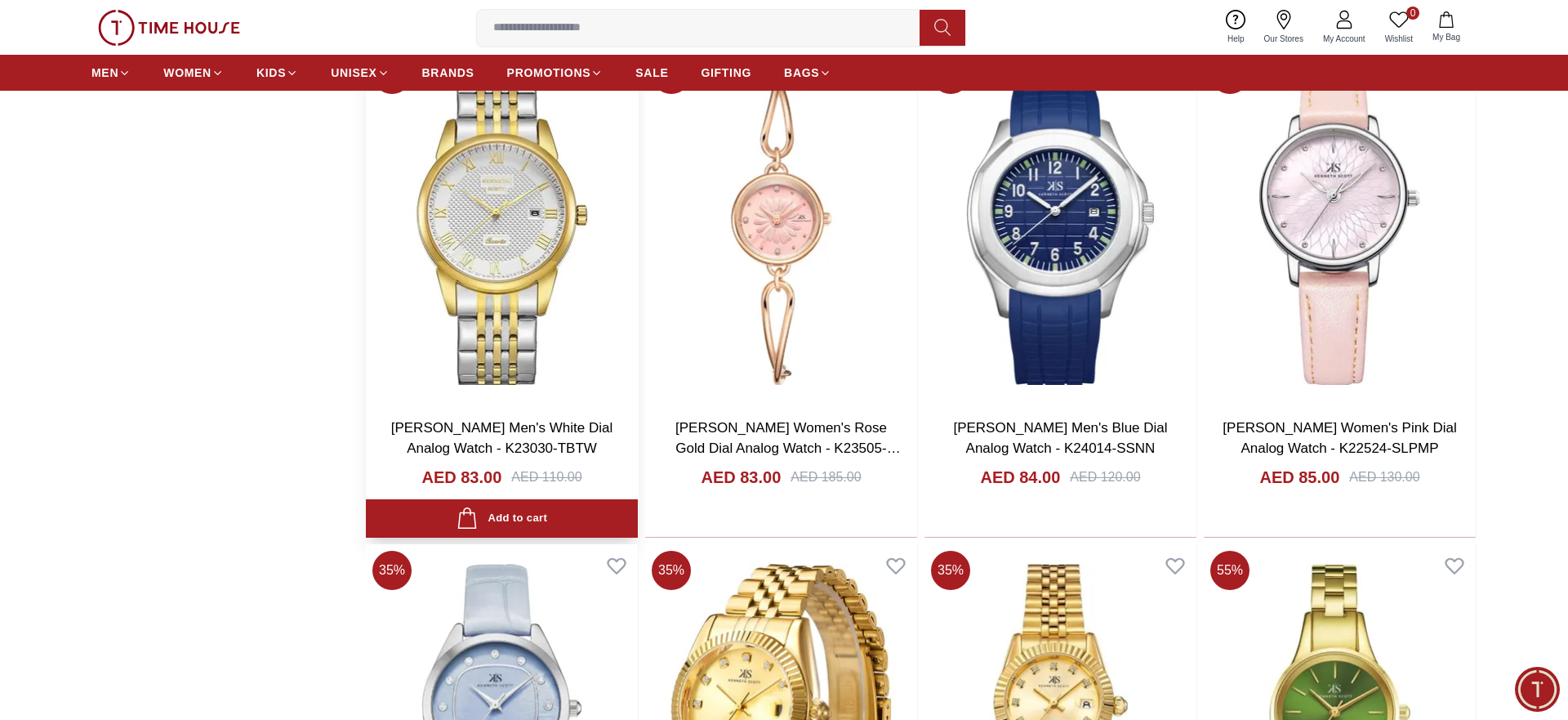
click at [515, 225] on img at bounding box center [501, 225] width 272 height 355
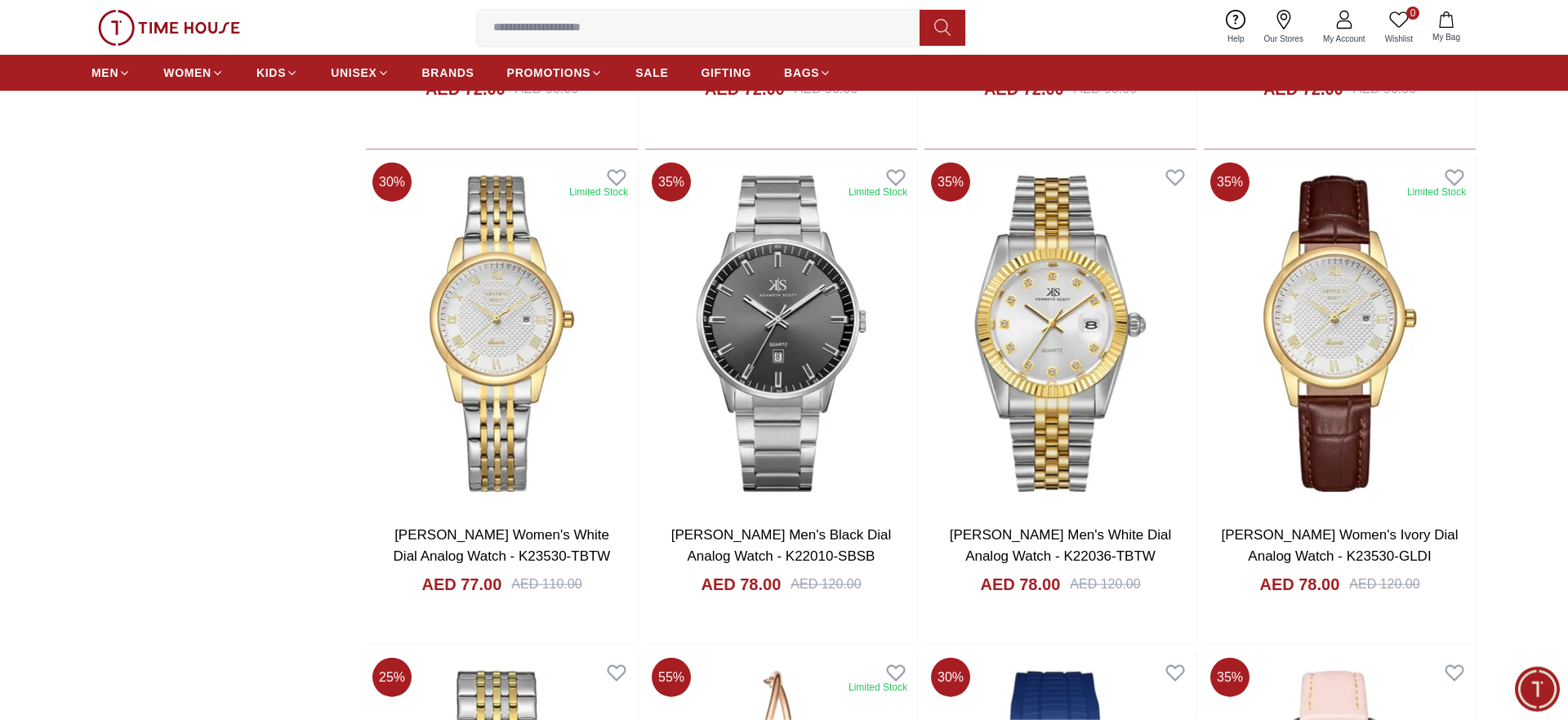
scroll to position [1812, 0]
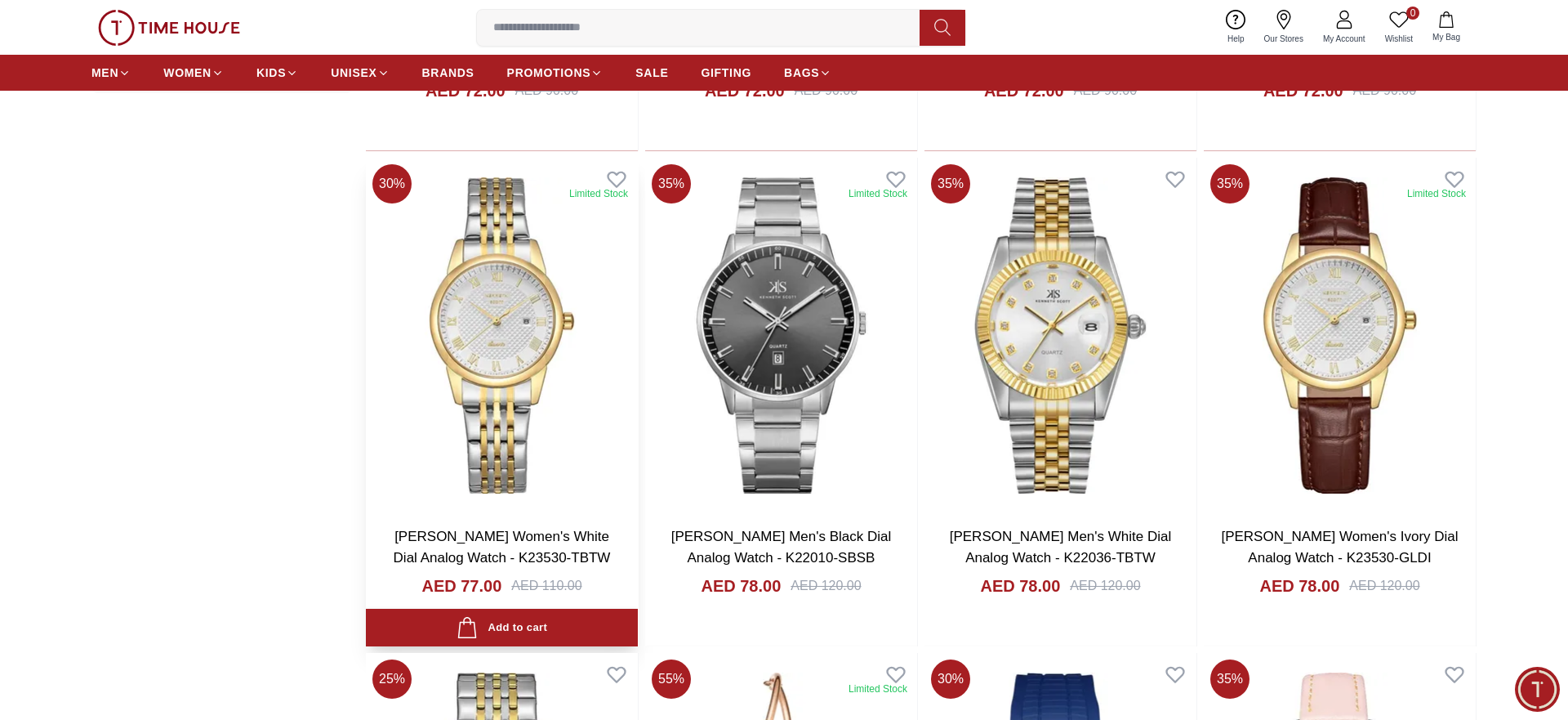
click at [504, 332] on img at bounding box center [501, 335] width 272 height 355
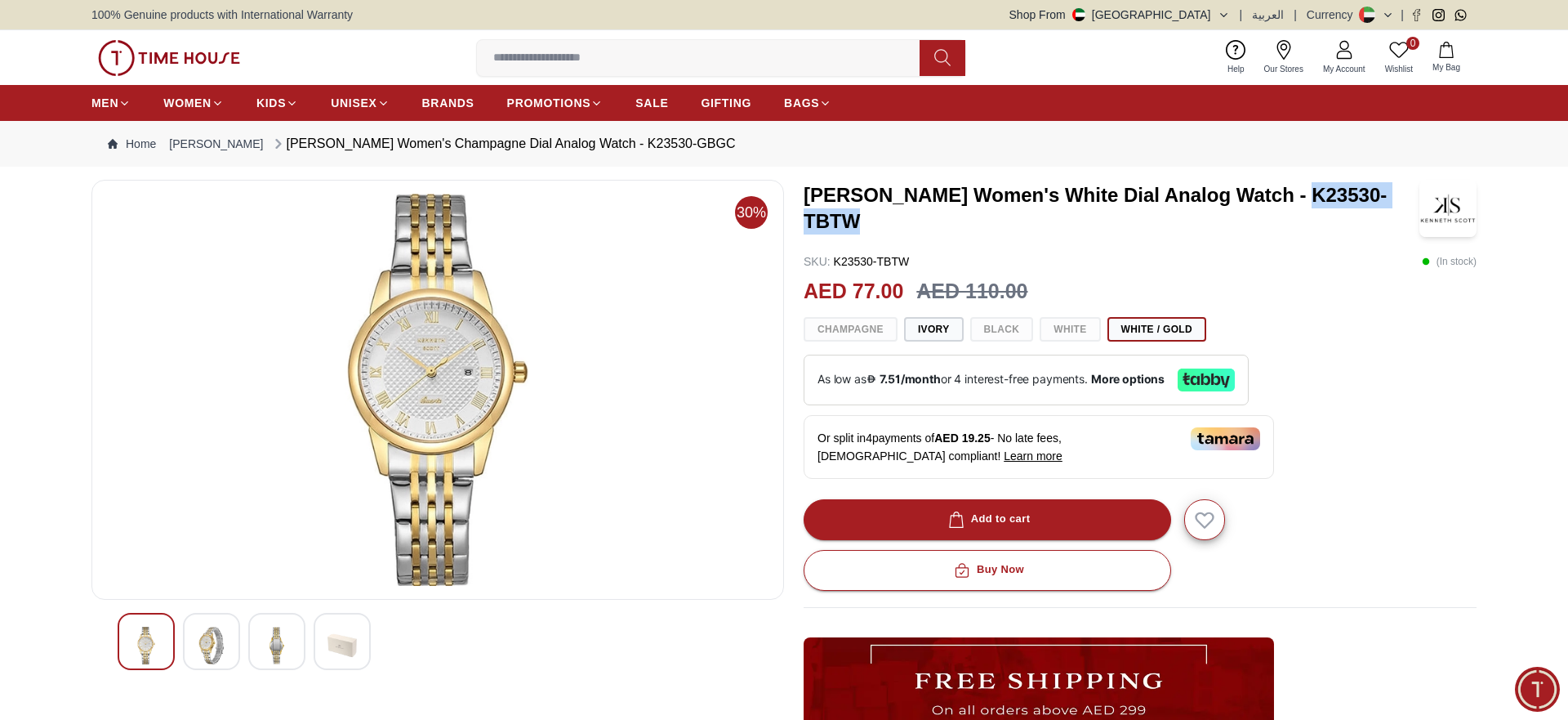
drag, startPoint x: 1282, startPoint y: 207, endPoint x: 1410, endPoint y: 218, distance: 128.5
click at [1410, 218] on h3 "Kenneth Scott Women's White Dial Analog Watch - K23530-TBTW" at bounding box center [1111, 208] width 615 height 52
copy h3 "K23530-TBTW"
click at [1343, 249] on div "Kenneth Scott Women's White Dial Analog Watch - K23530-TBTW SKU : K23530-TBTW (…" at bounding box center [1139, 572] width 672 height 785
drag, startPoint x: 1410, startPoint y: 208, endPoint x: 1283, endPoint y: 227, distance: 128.4
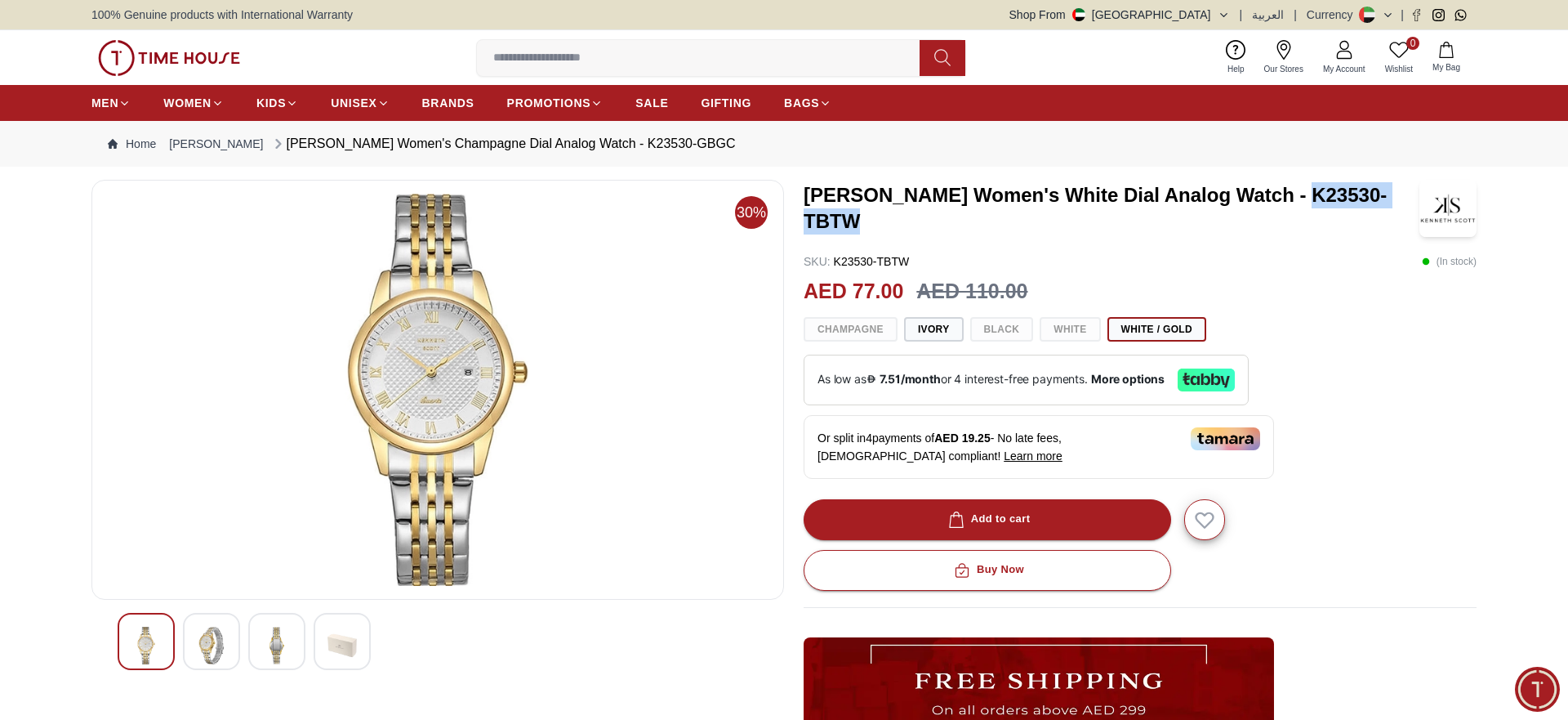
click at [1283, 227] on div "Kenneth Scott Women's White Dial Analog Watch - K23530-TBTW" at bounding box center [1139, 208] width 672 height 57
copy h3 "K23530-TBTW"
click at [1314, 275] on div "Kenneth Scott Women's White Dial Analog Watch - K23530-TBTW SKU : K23530-TBTW (…" at bounding box center [1139, 572] width 672 height 785
drag, startPoint x: 1416, startPoint y: 206, endPoint x: 1284, endPoint y: 216, distance: 132.4
click at [1284, 216] on h3 "Kenneth Scott Women's White Dial Analog Watch - K23530-TBTW" at bounding box center [1111, 208] width 615 height 52
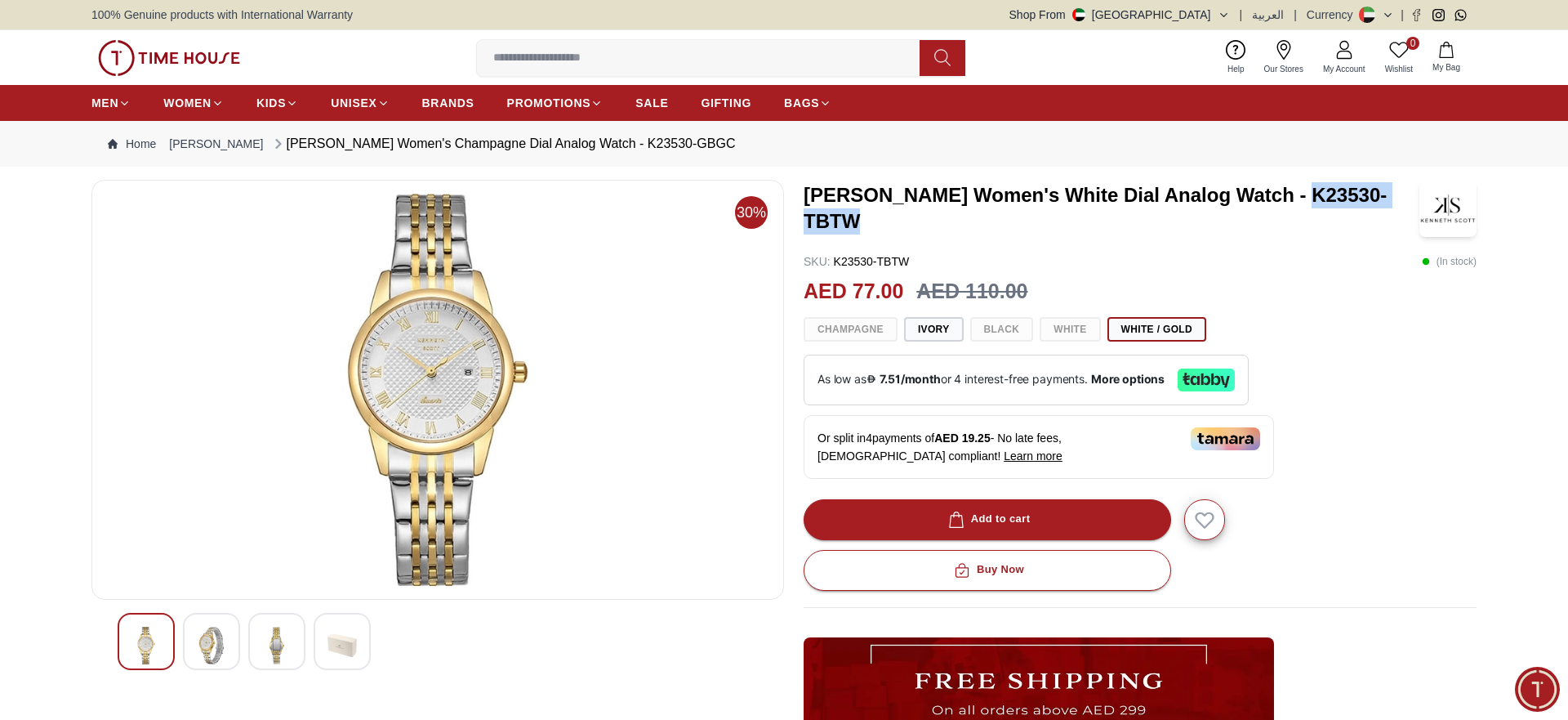
copy h3 "K23530-TBTW"
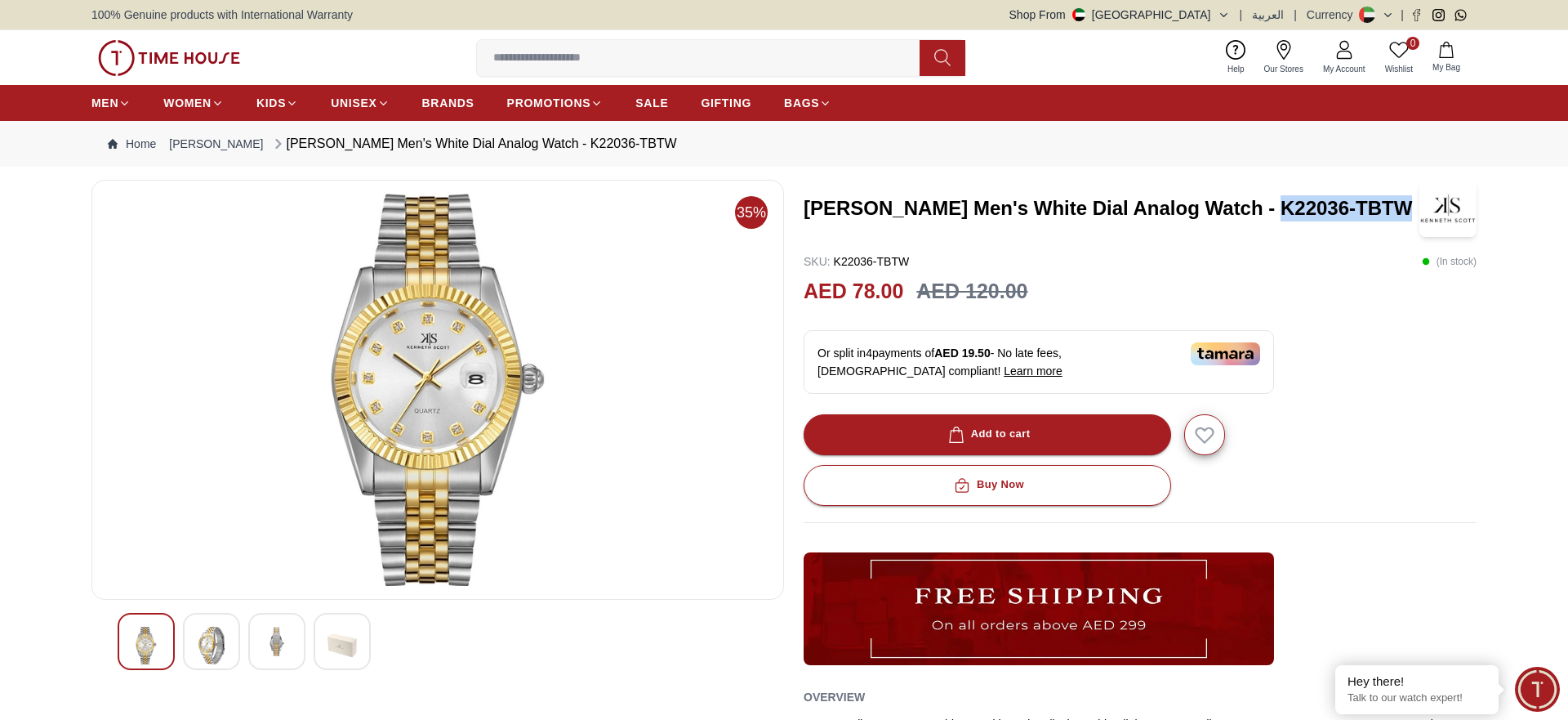
drag, startPoint x: 1249, startPoint y: 207, endPoint x: 1385, endPoint y: 206, distance: 136.0
click at [1385, 206] on h3 "[PERSON_NAME] Men's White Dial Analog Watch - K22036-TBTW" at bounding box center [1111, 208] width 615 height 26
copy h3 "K22036-TBTW"
click at [956, 202] on h3 "[PERSON_NAME] Men's White Dial Analog Watch - K22036-TBTW" at bounding box center [1111, 208] width 615 height 26
